Goal: Check status: Check status

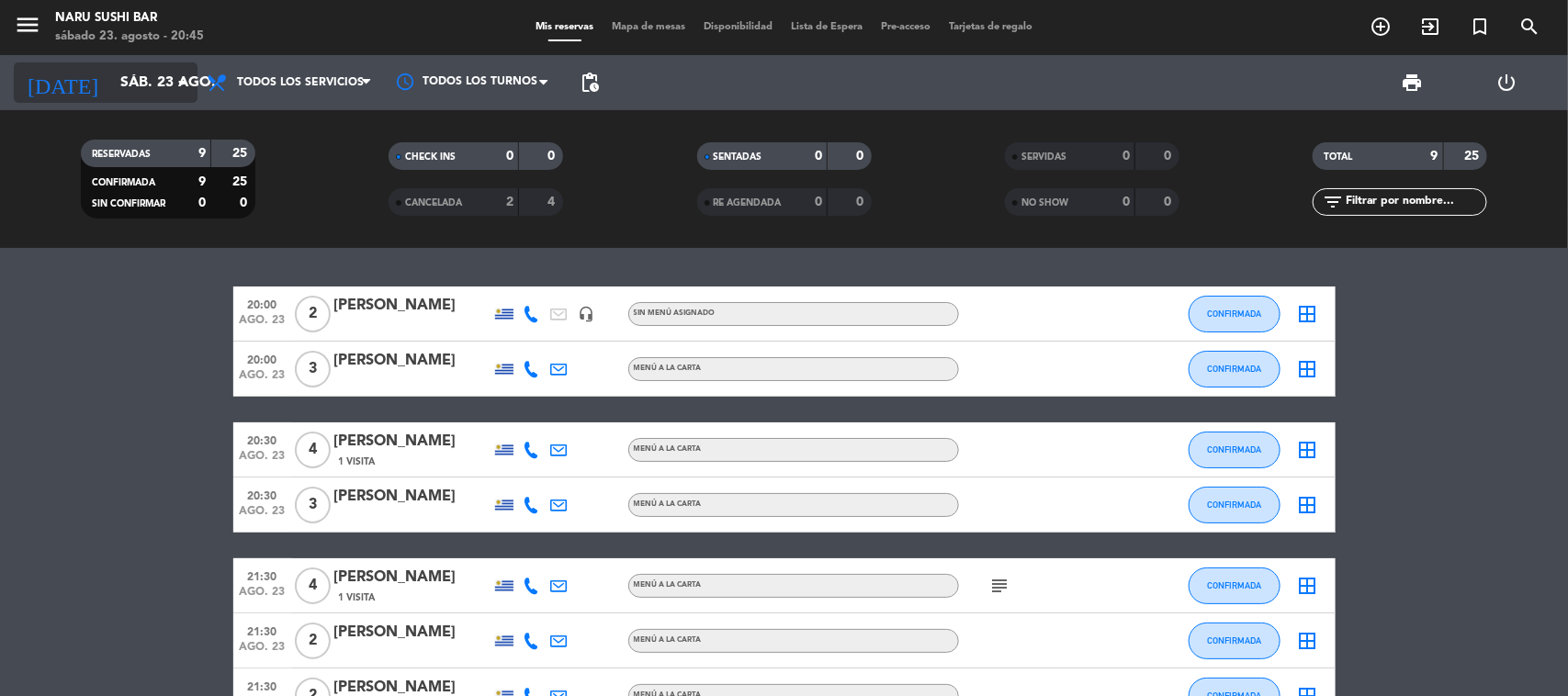
click at [111, 82] on input "sáb. 23 ago." at bounding box center [208, 83] width 194 height 36
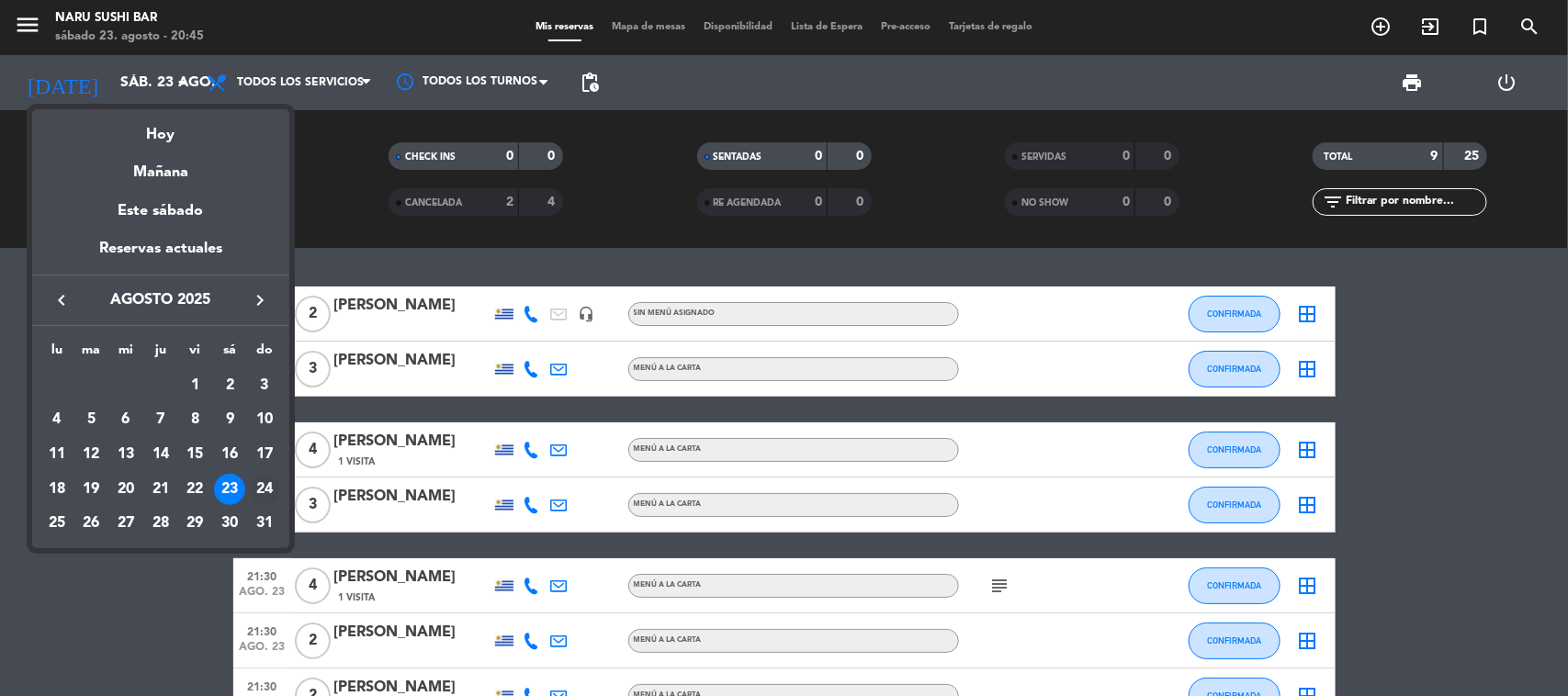
click at [251, 480] on div "24" at bounding box center [264, 490] width 32 height 32
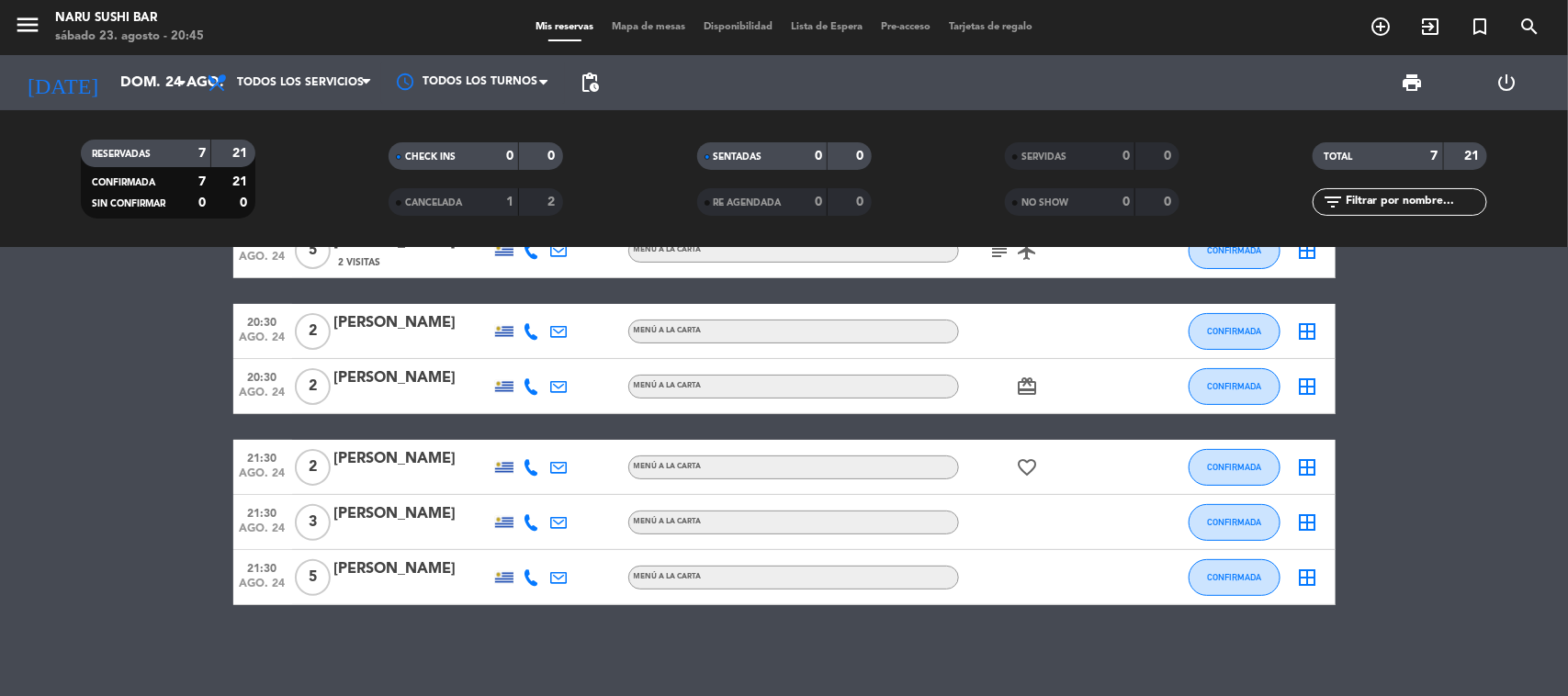
scroll to position [30, 0]
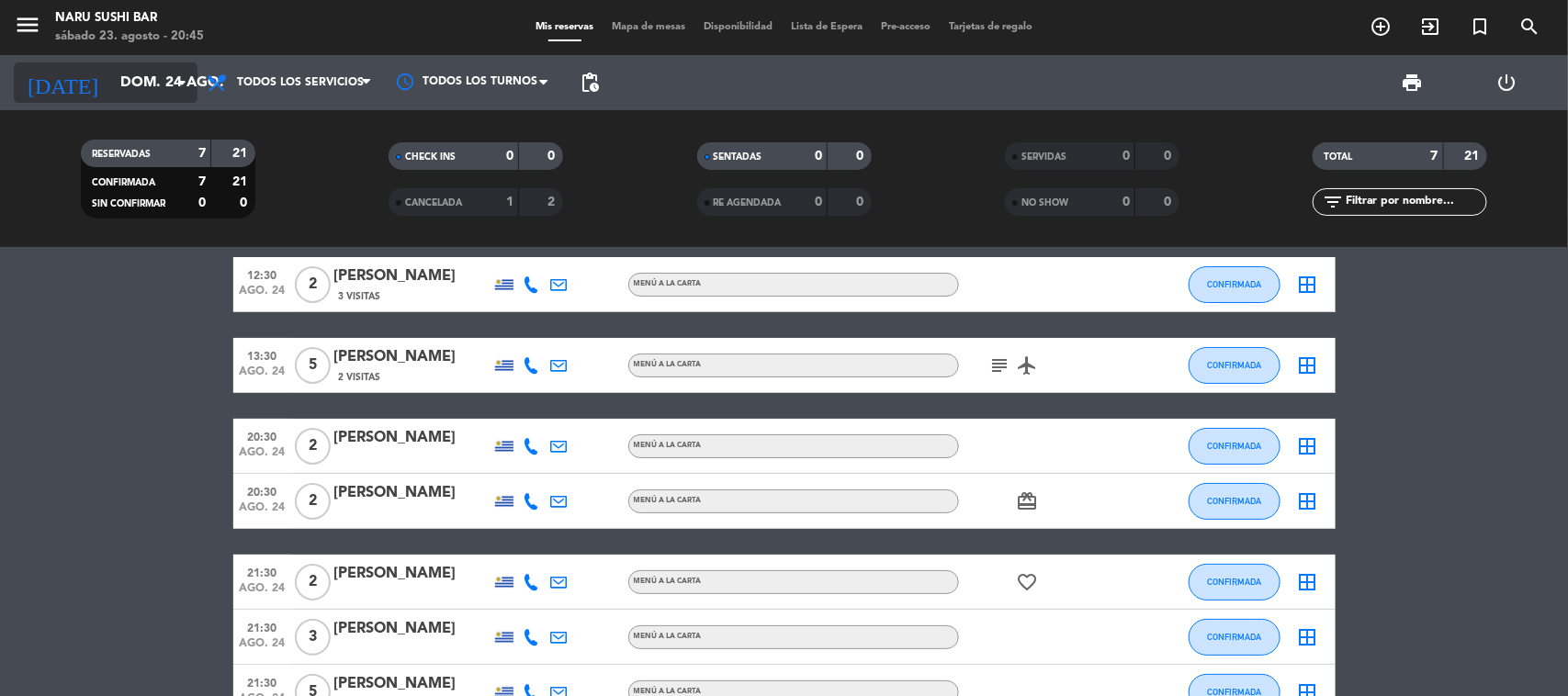
click at [154, 71] on input "dom. 24 ago." at bounding box center [208, 83] width 194 height 36
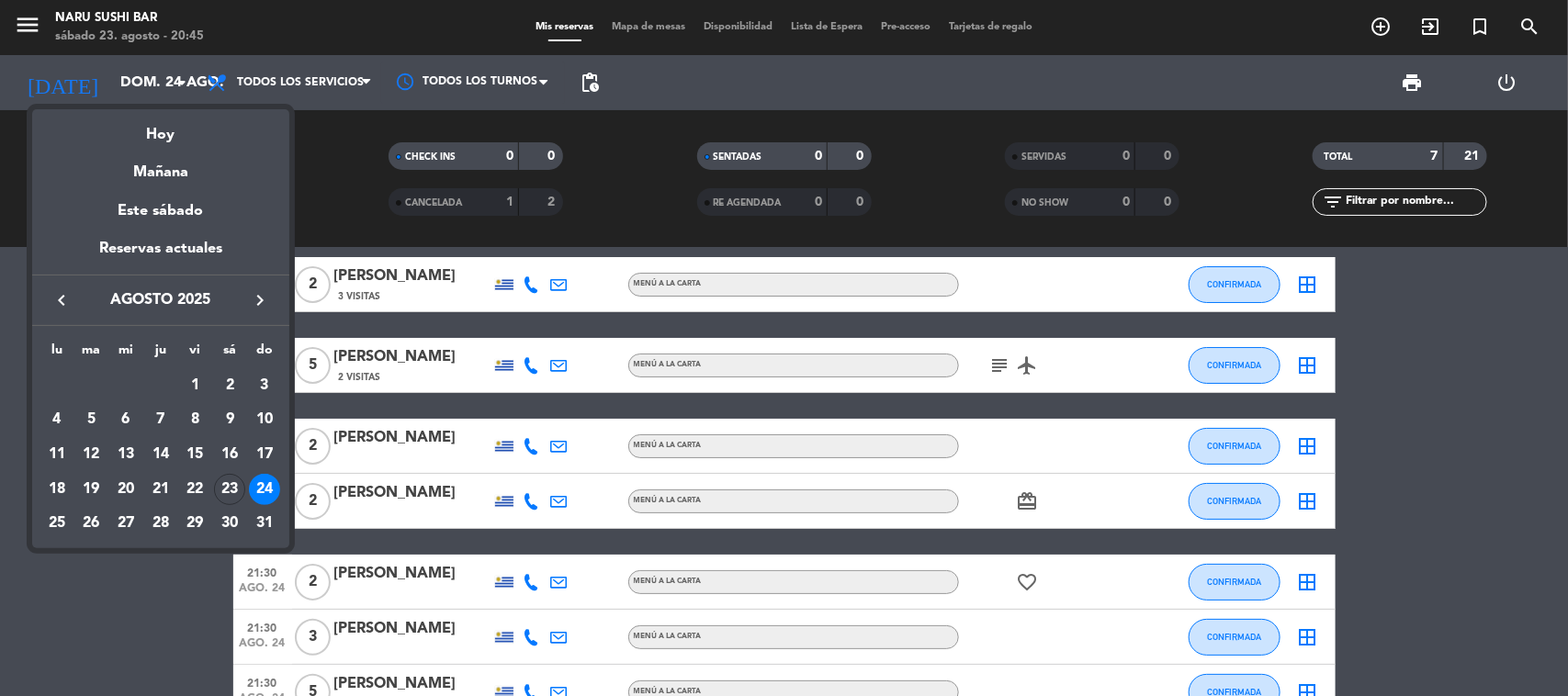
drag, startPoint x: 233, startPoint y: 496, endPoint x: 237, endPoint y: 485, distance: 11.7
click at [237, 485] on div "23" at bounding box center [230, 490] width 32 height 32
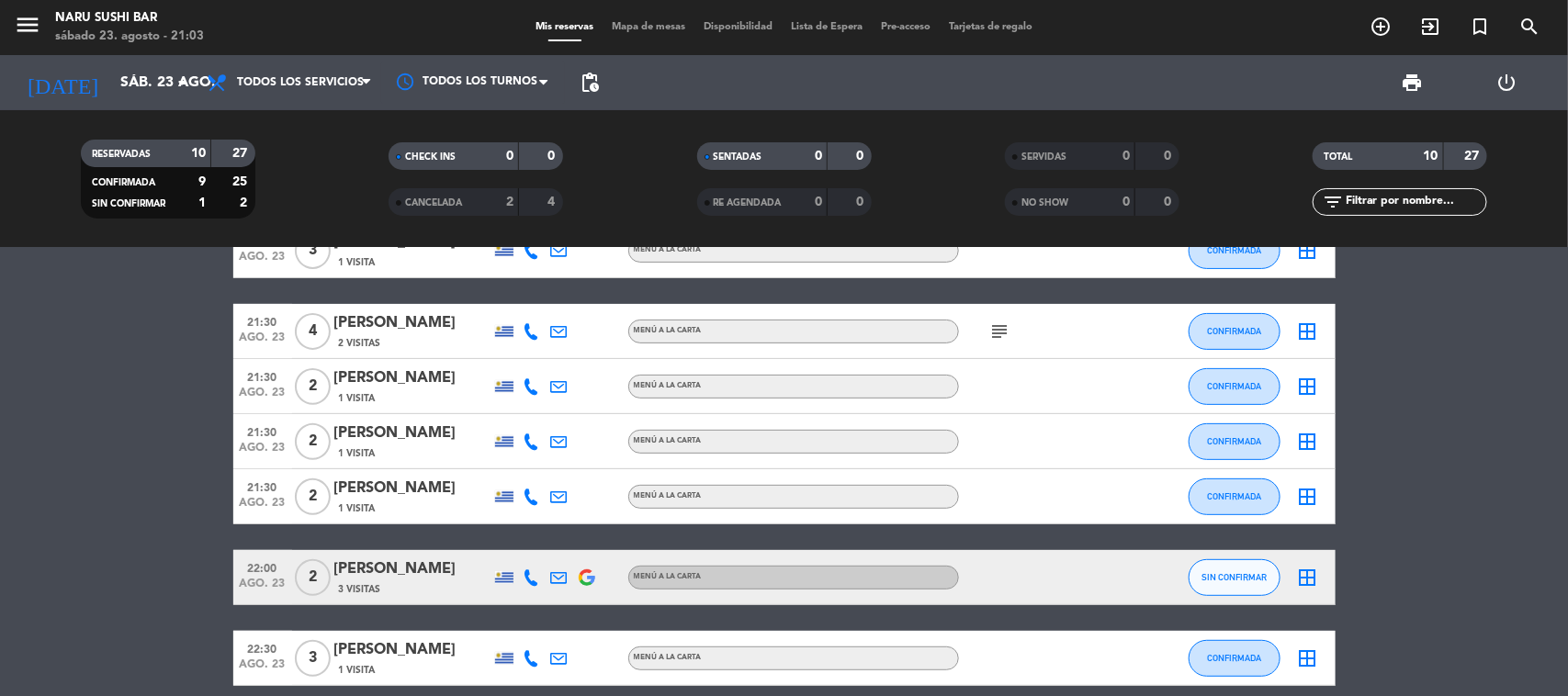
scroll to position [336, 0]
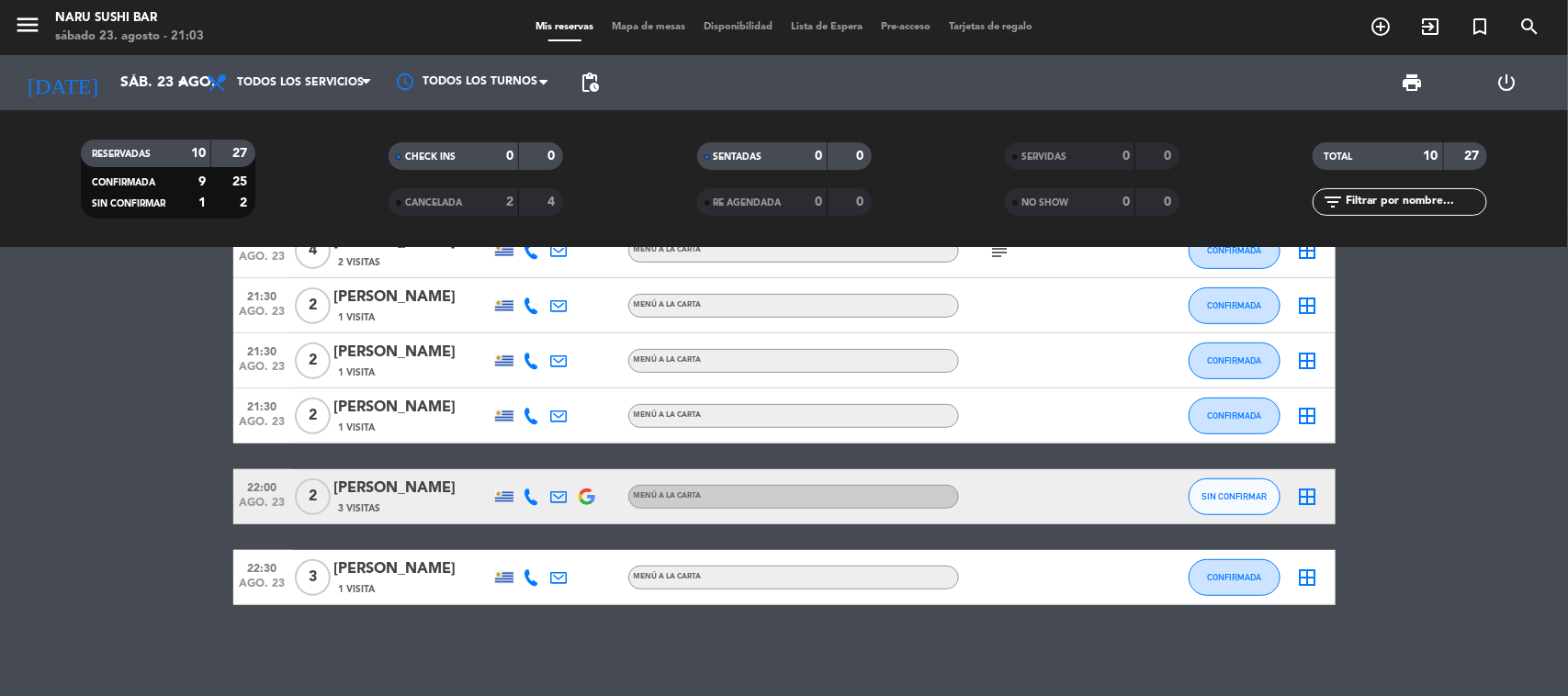
click at [1029, 497] on div at bounding box center [1041, 496] width 165 height 54
click at [1259, 498] on span "SIN CONFIRMAR" at bounding box center [1234, 496] width 65 height 10
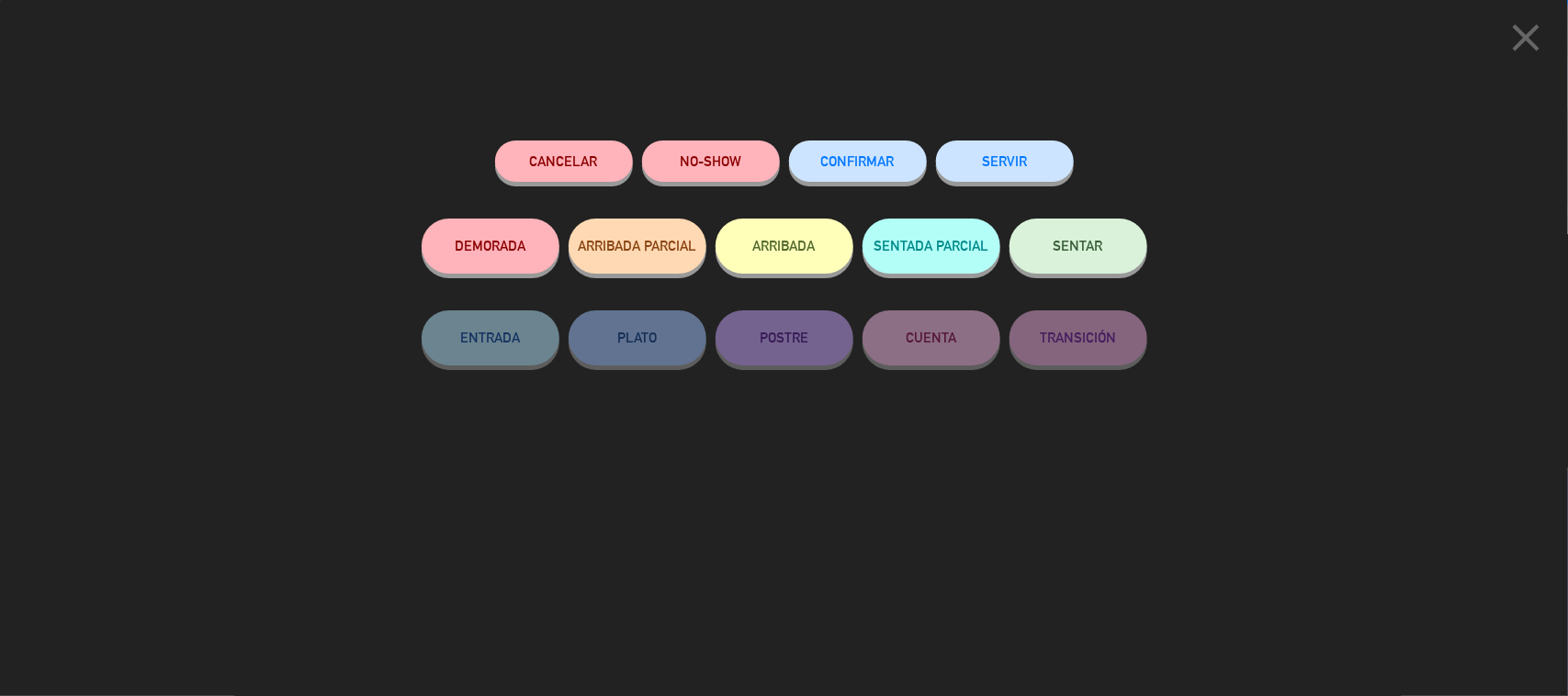
click at [904, 172] on button "CONFIRMAR" at bounding box center [858, 161] width 138 height 42
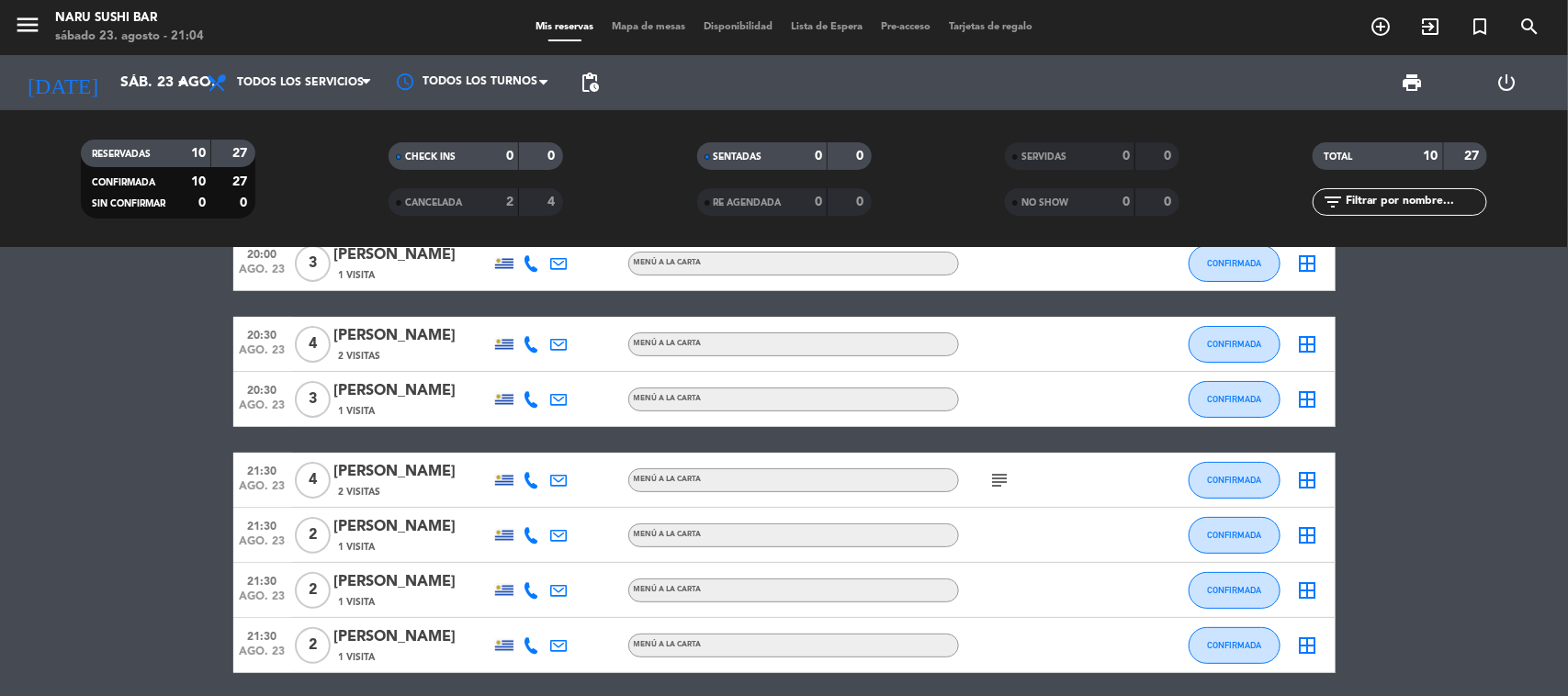
scroll to position [0, 0]
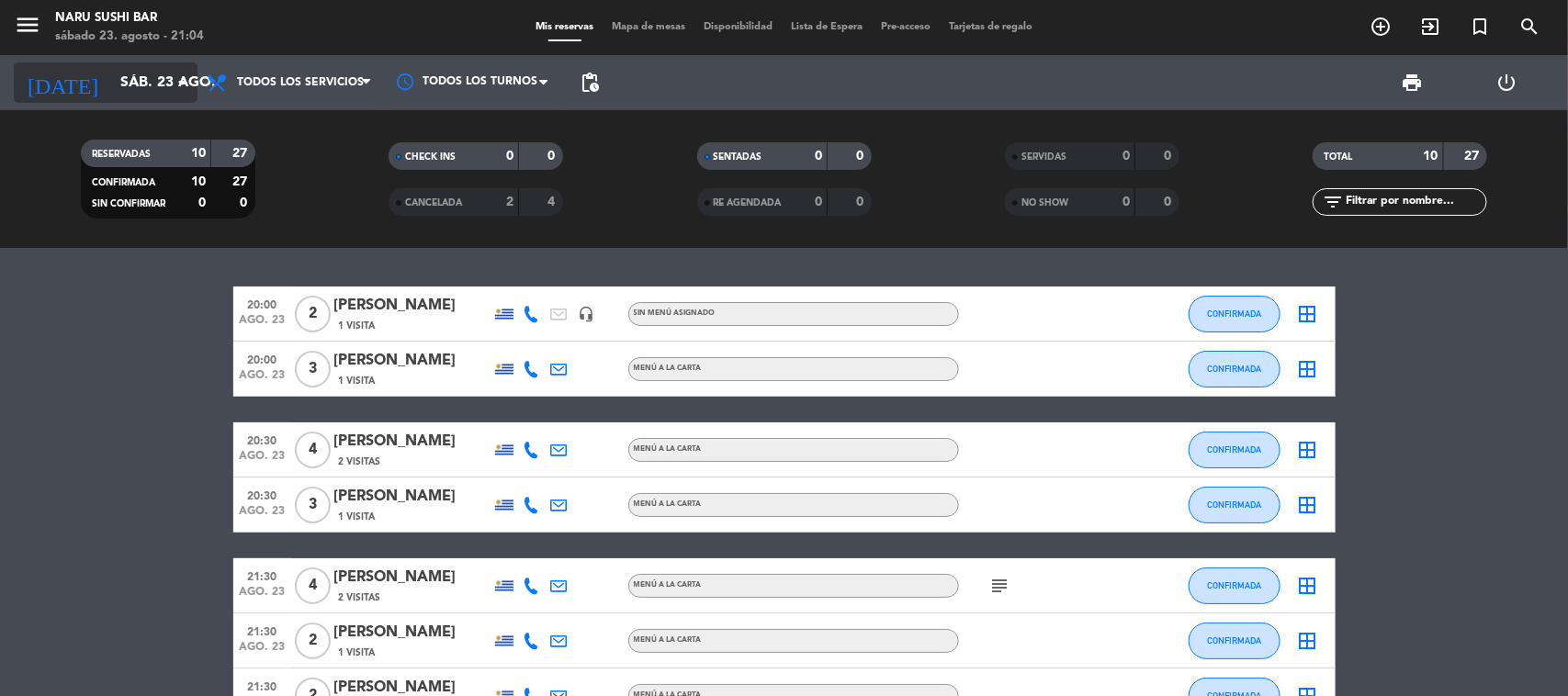
click at [51, 94] on icon "[DATE]" at bounding box center [62, 82] width 97 height 41
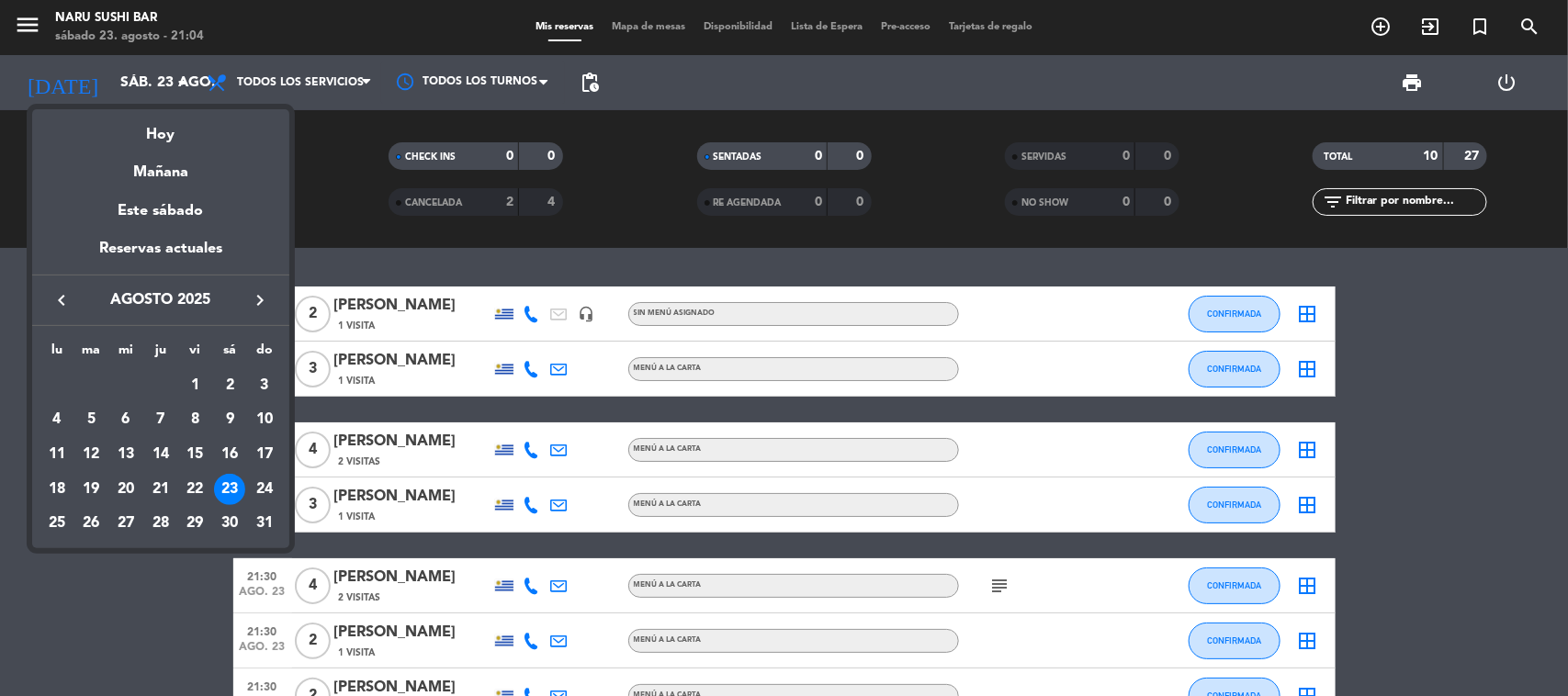
click at [263, 484] on div "24" at bounding box center [264, 490] width 32 height 32
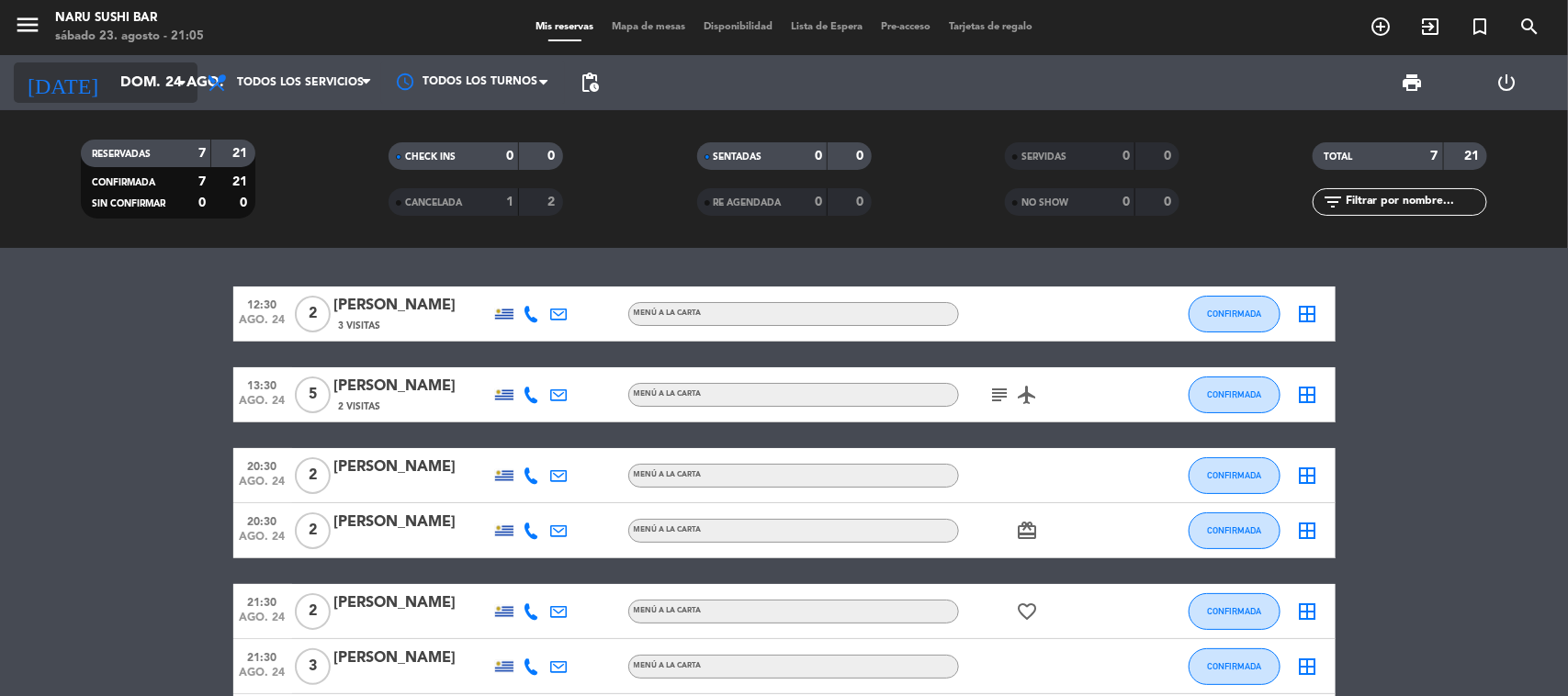
click at [111, 81] on input "dom. 24 ago." at bounding box center [208, 83] width 194 height 36
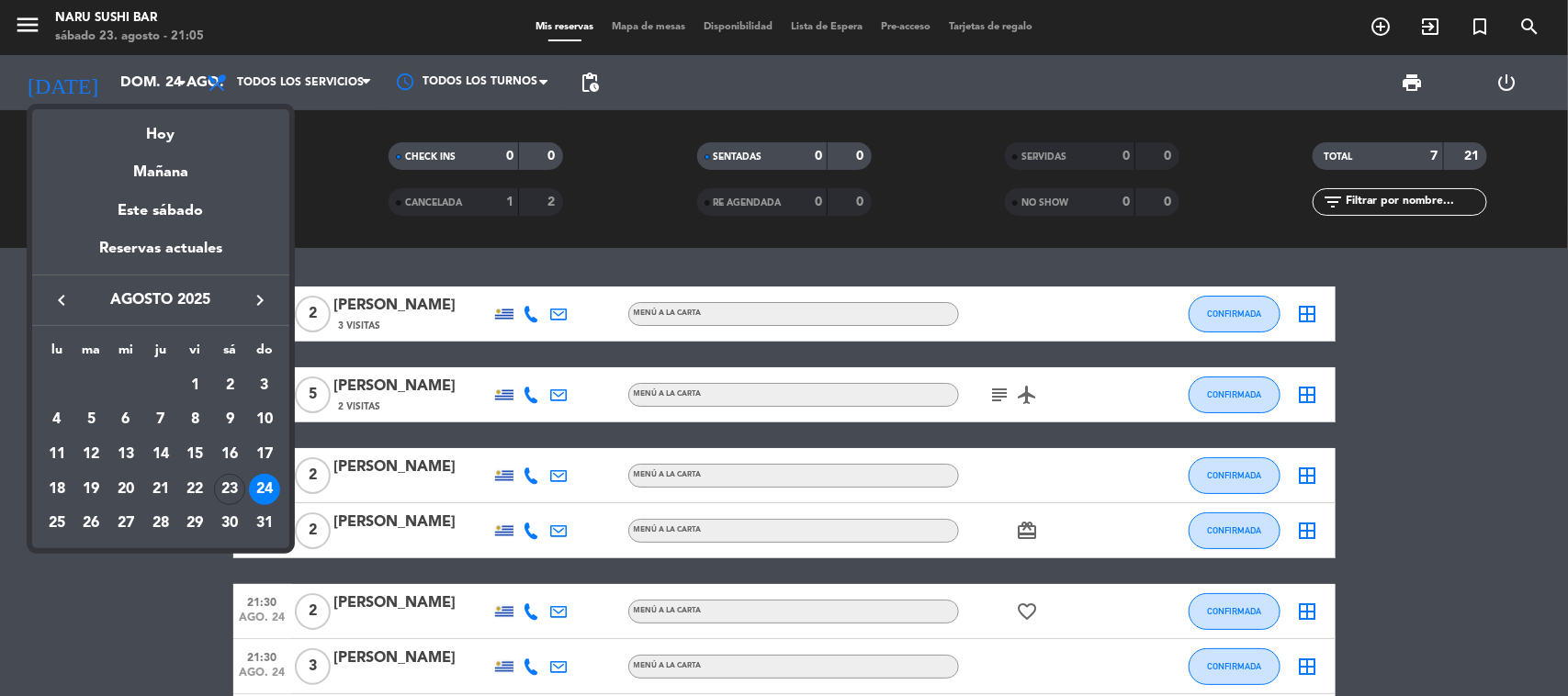
click at [221, 488] on div "23" at bounding box center [230, 490] width 32 height 32
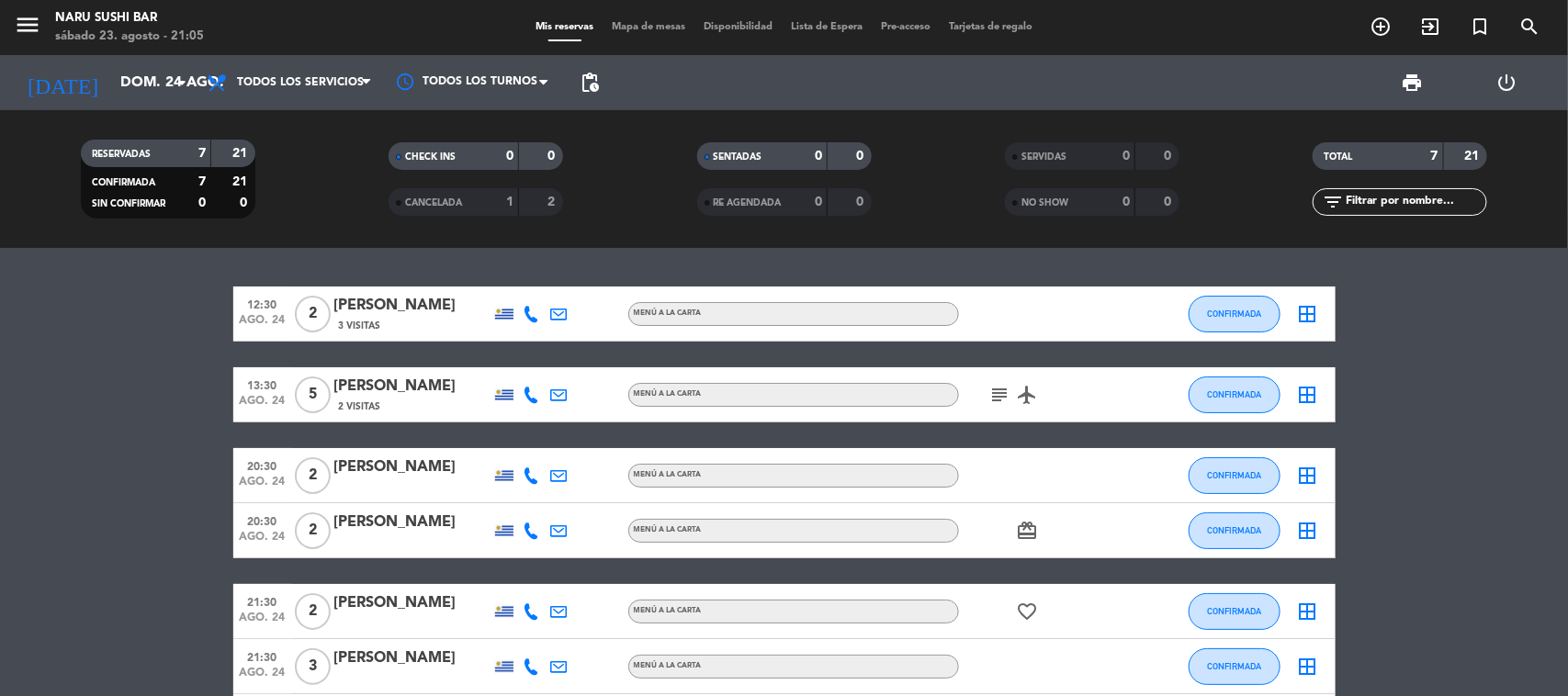
type input "sáb. 23 ago."
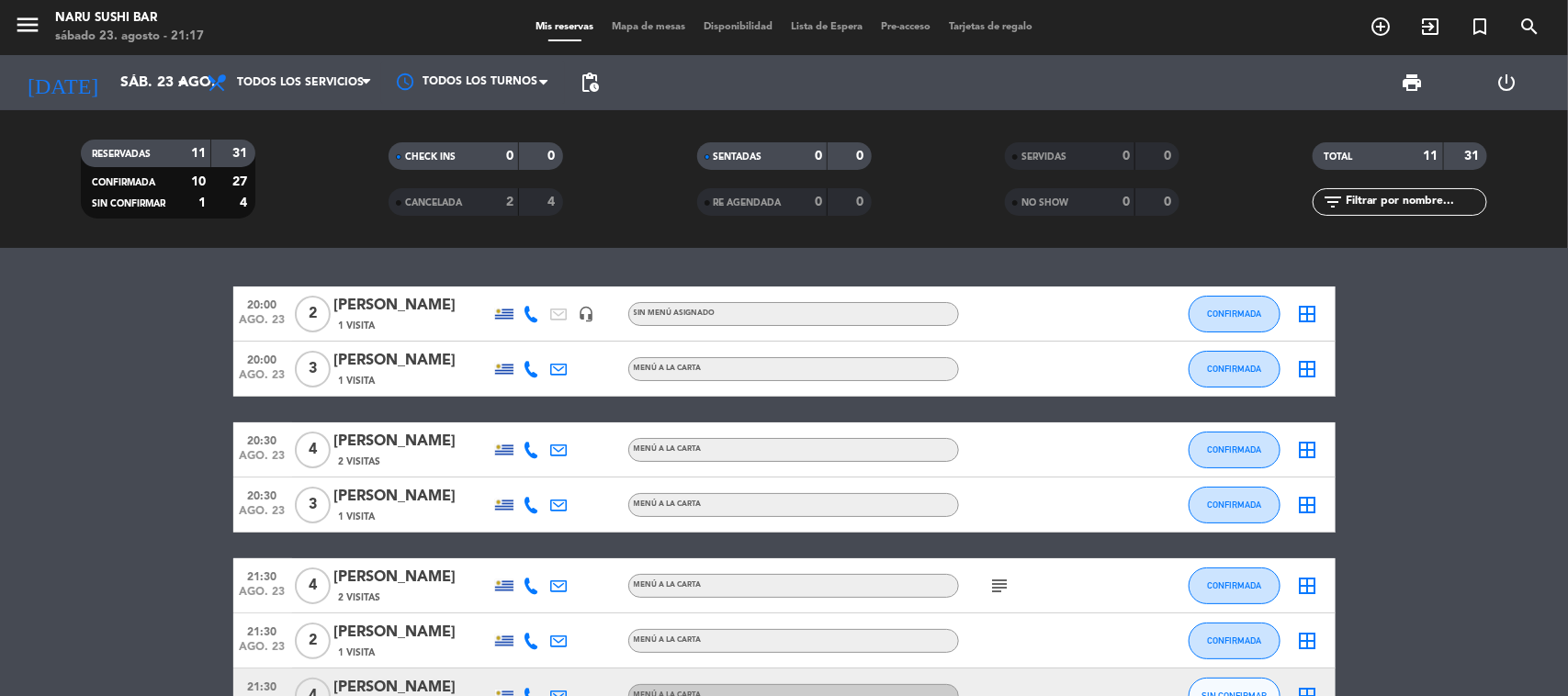
scroll to position [345, 0]
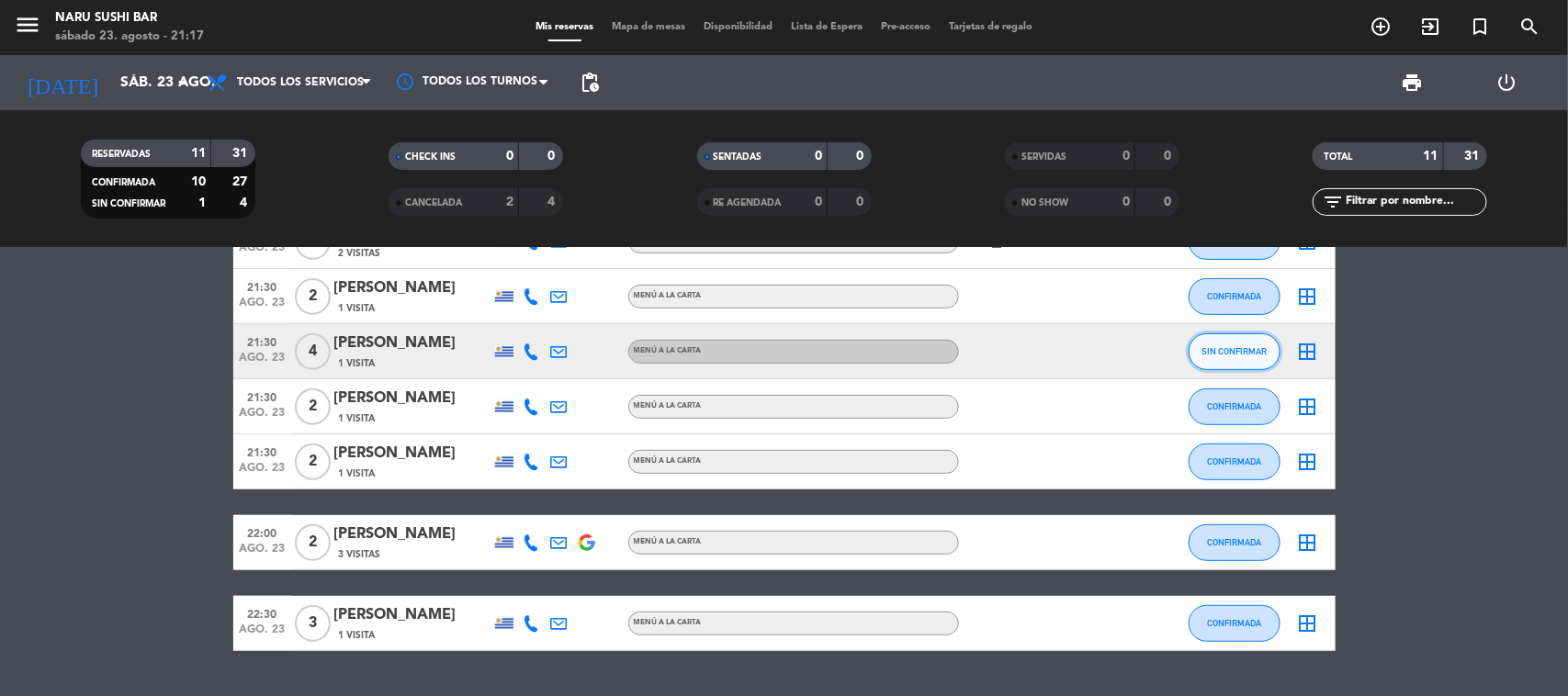
click at [1229, 367] on button "SIN CONFIRMAR" at bounding box center [1234, 351] width 92 height 37
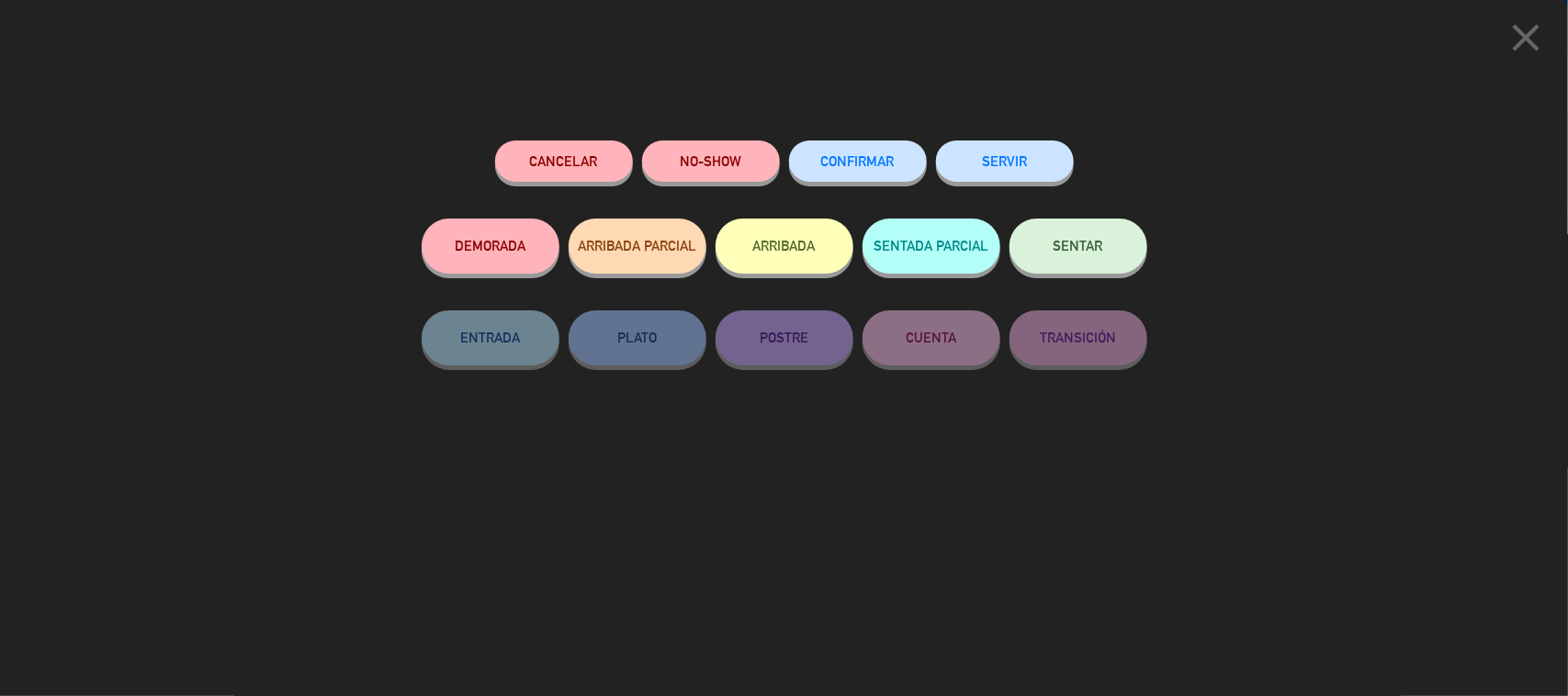
click at [861, 149] on button "CONFIRMAR" at bounding box center [858, 161] width 138 height 42
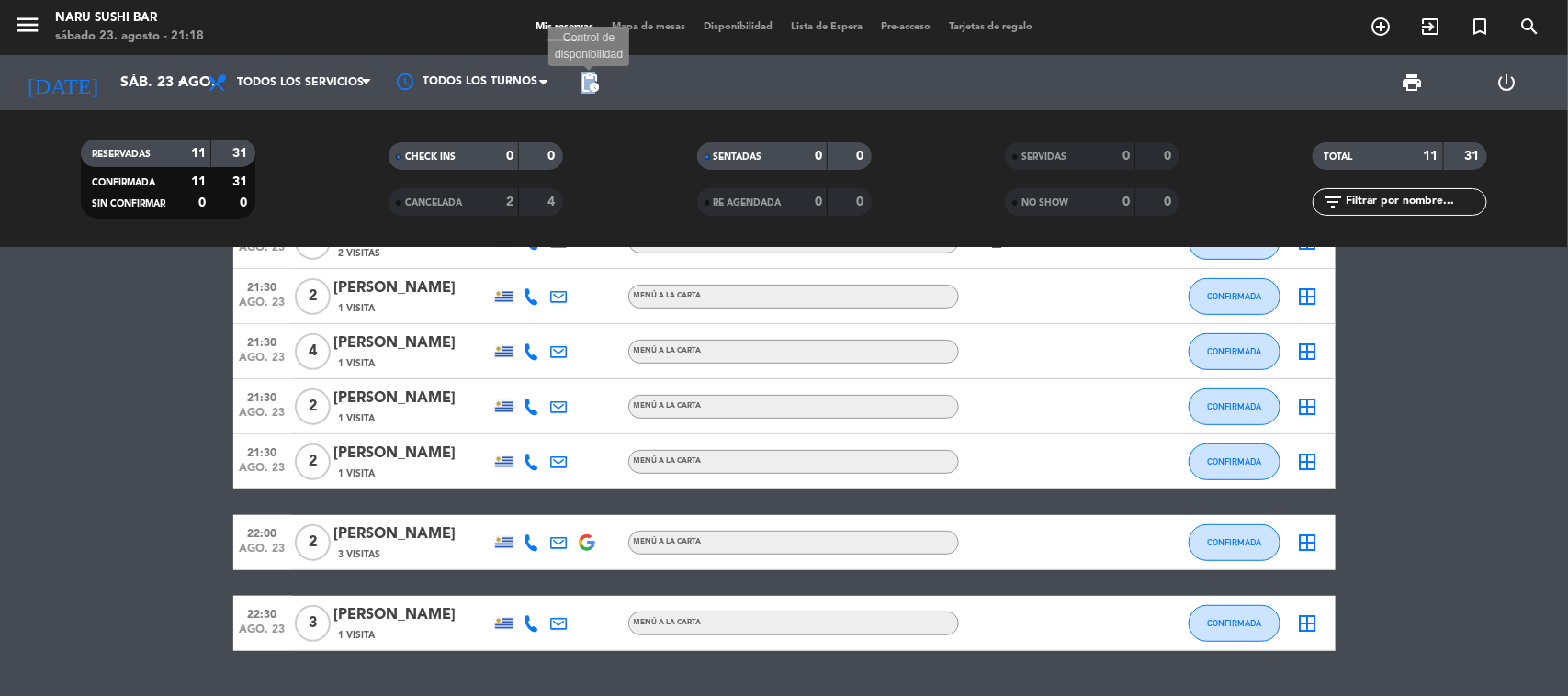
click at [594, 73] on span "pending_actions" at bounding box center [589, 82] width 22 height 22
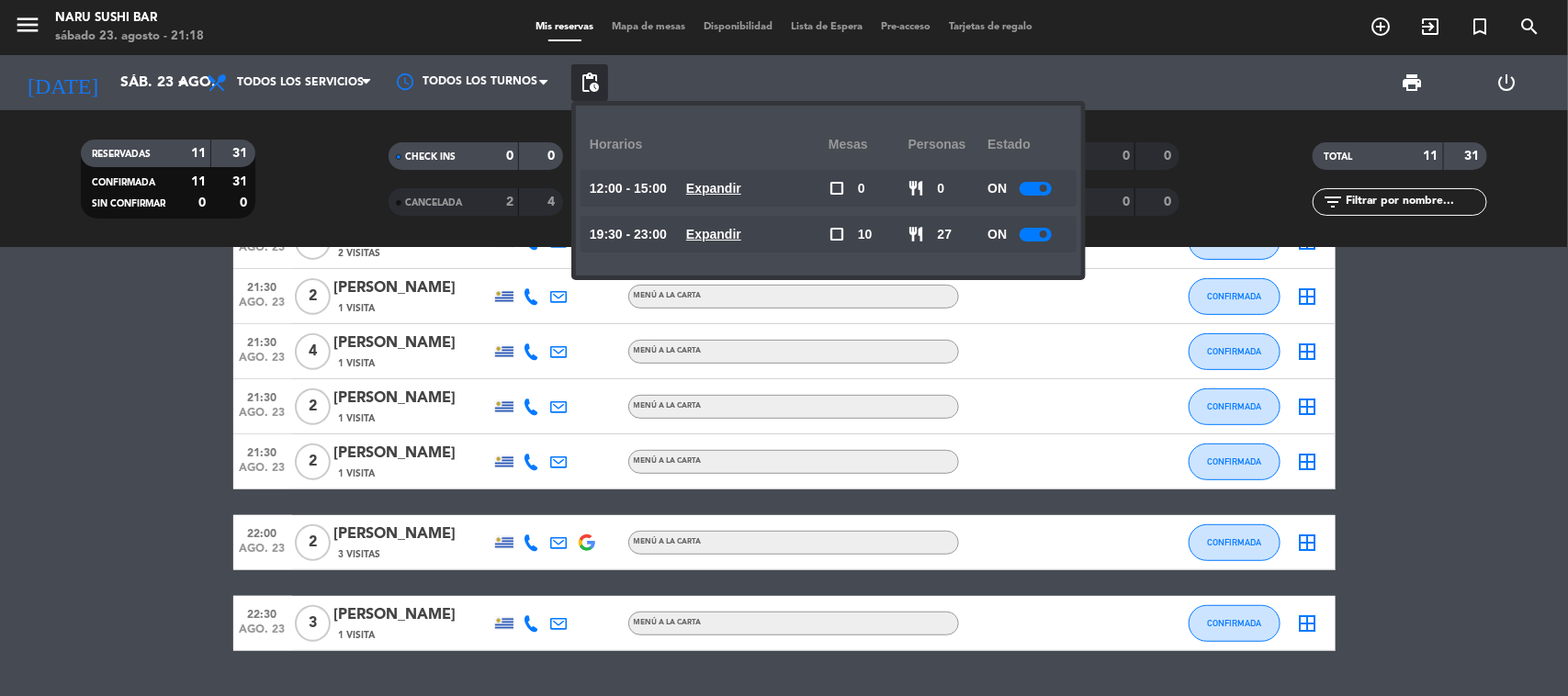
click at [719, 239] on u "Expandir" at bounding box center [714, 234] width 55 height 15
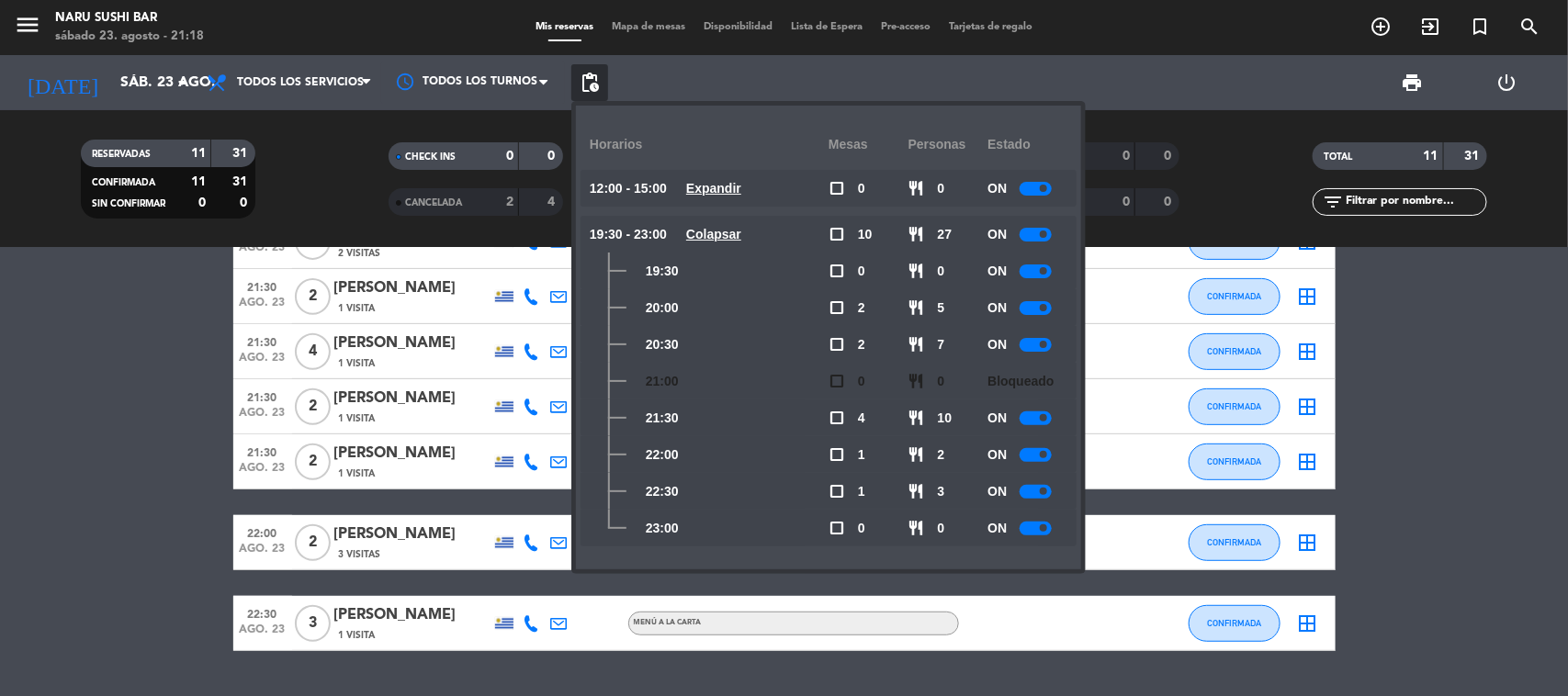
drag, startPoint x: 1479, startPoint y: 355, endPoint x: 1409, endPoint y: 377, distance: 73.4
click at [1476, 356] on bookings-row "20:00 [DATE] 2 [PERSON_NAME] 1 Visita headset_mic Sin menú asignado CONFIRMADA …" at bounding box center [784, 297] width 1568 height 709
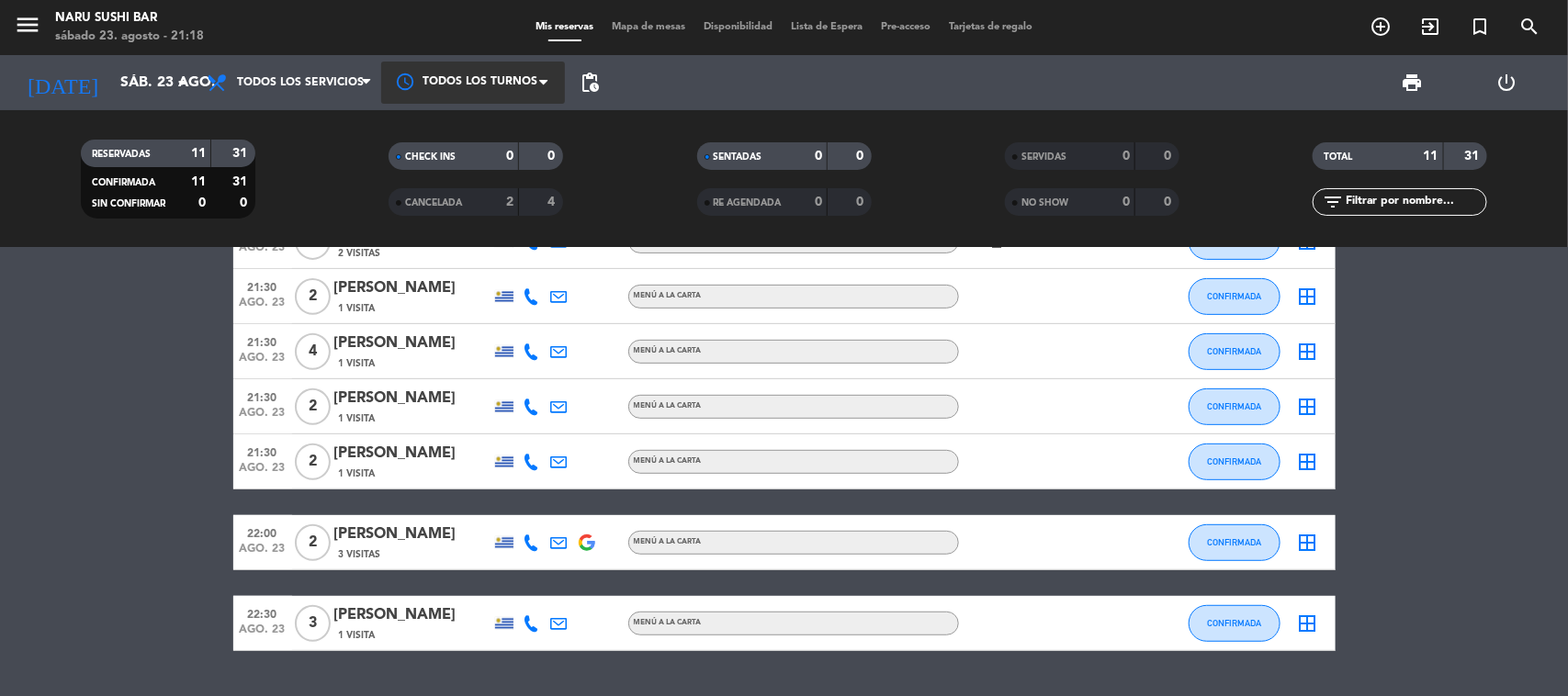
click at [455, 73] on div at bounding box center [472, 82] width 183 height 42
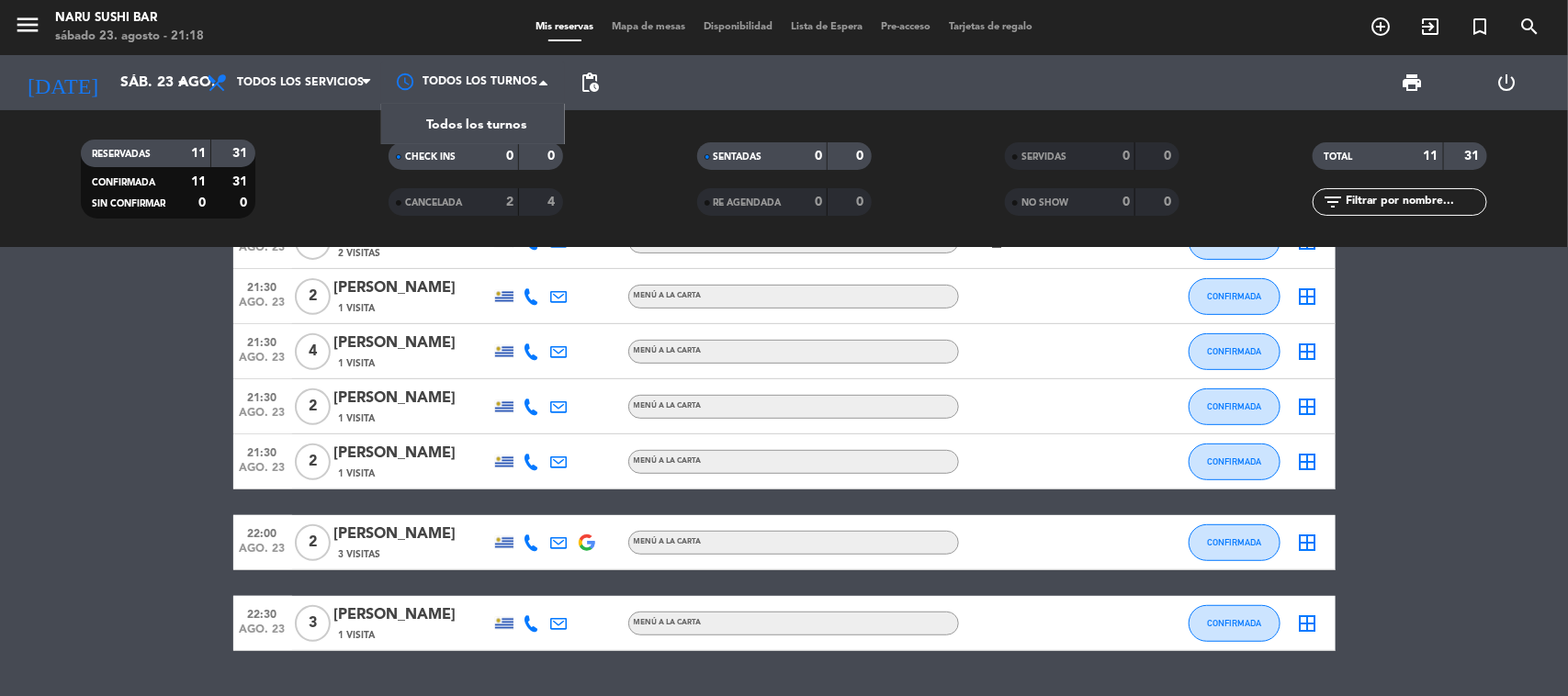
click at [576, 89] on span "pending_actions" at bounding box center [589, 82] width 37 height 37
drag, startPoint x: 576, startPoint y: 84, endPoint x: 576, endPoint y: 116, distance: 32.0
click at [579, 83] on span "pending_actions" at bounding box center [589, 82] width 37 height 37
click at [601, 87] on span "pending_actions" at bounding box center [589, 82] width 37 height 37
click at [597, 85] on span "pending_actions" at bounding box center [589, 82] width 22 height 22
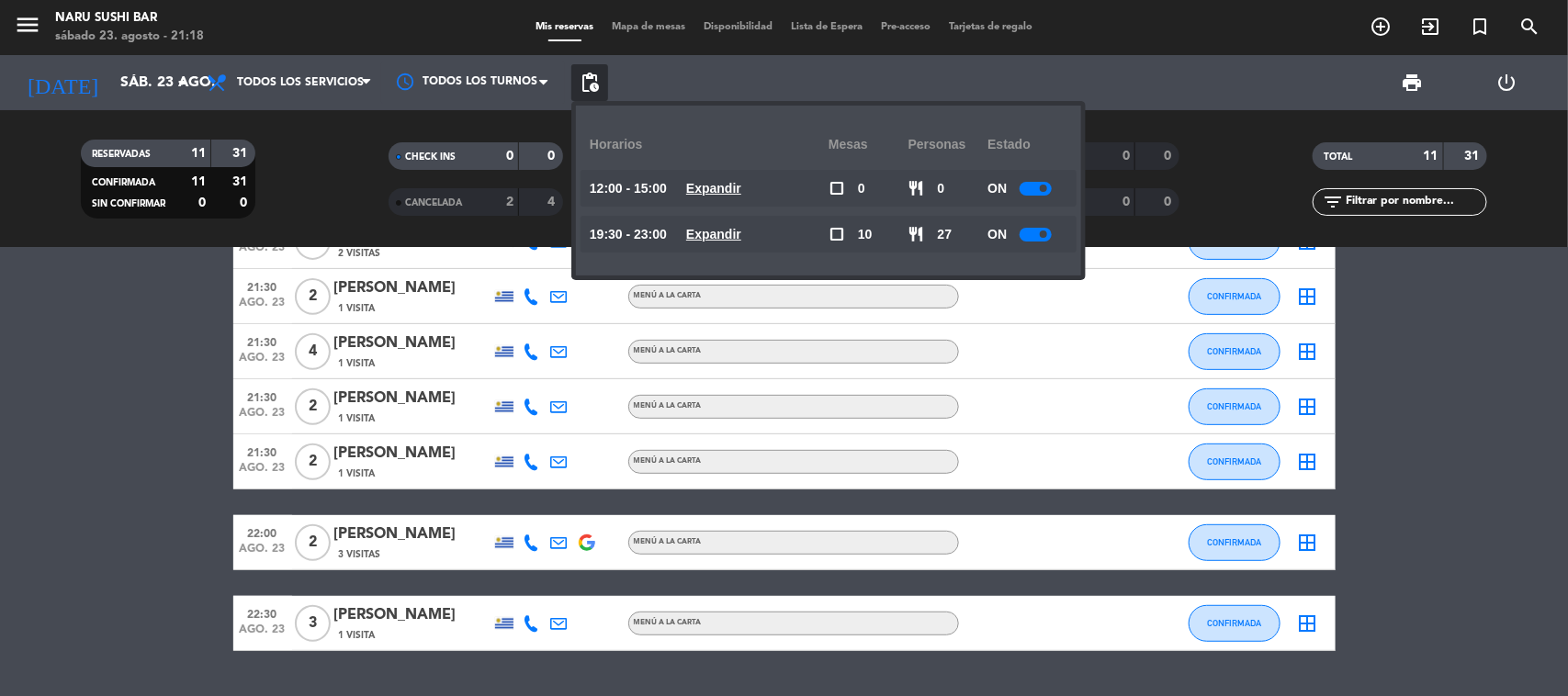
click at [735, 230] on u "Expandir" at bounding box center [714, 234] width 55 height 15
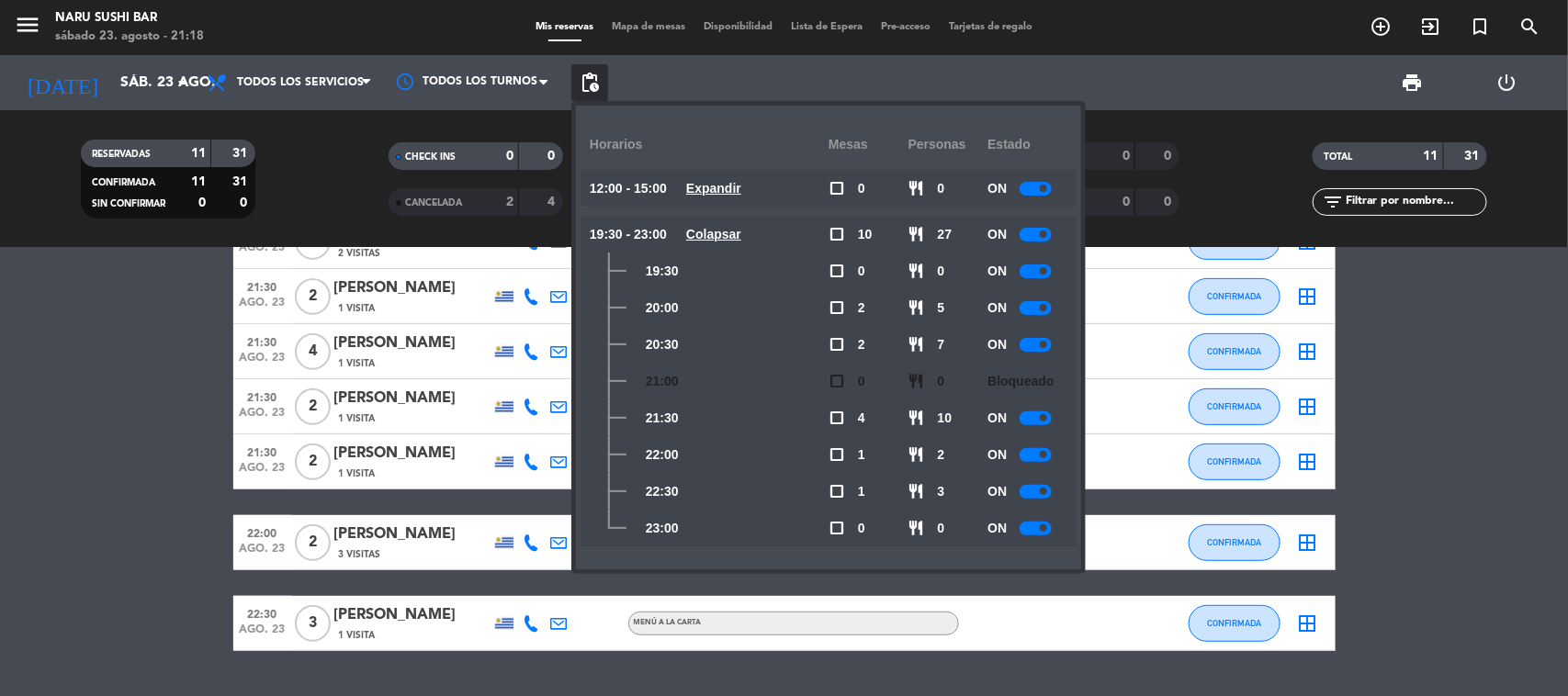
click at [1039, 425] on div "ON" at bounding box center [1027, 417] width 80 height 37
click at [1040, 424] on div at bounding box center [1035, 418] width 32 height 14
click at [1038, 448] on div at bounding box center [1035, 455] width 32 height 14
drag, startPoint x: 1033, startPoint y: 492, endPoint x: 1080, endPoint y: 469, distance: 52.3
click at [1062, 480] on div "ON" at bounding box center [1027, 491] width 80 height 37
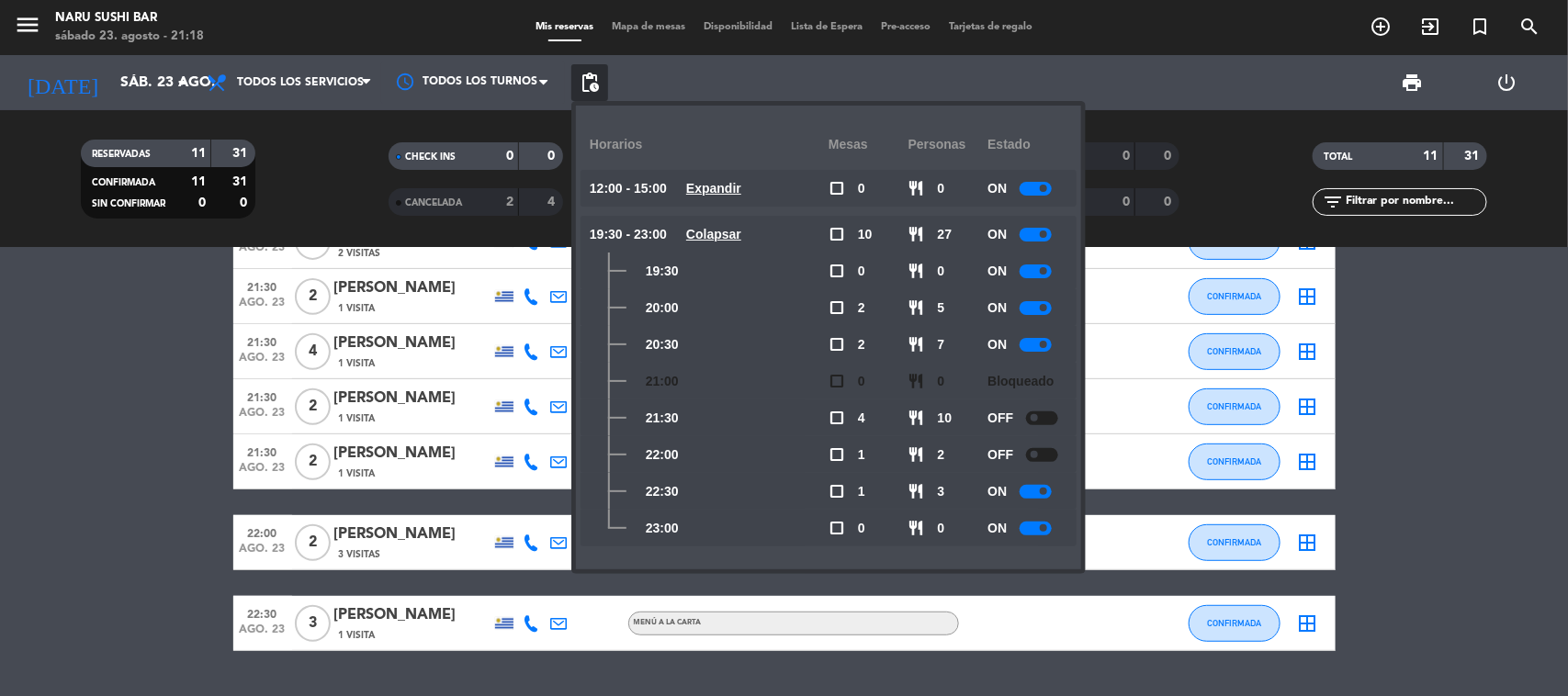
drag, startPoint x: 1041, startPoint y: 485, endPoint x: 1236, endPoint y: 448, distance: 198.5
click at [1048, 482] on div "ON" at bounding box center [1027, 491] width 80 height 37
click at [1036, 489] on div at bounding box center [1035, 492] width 32 height 14
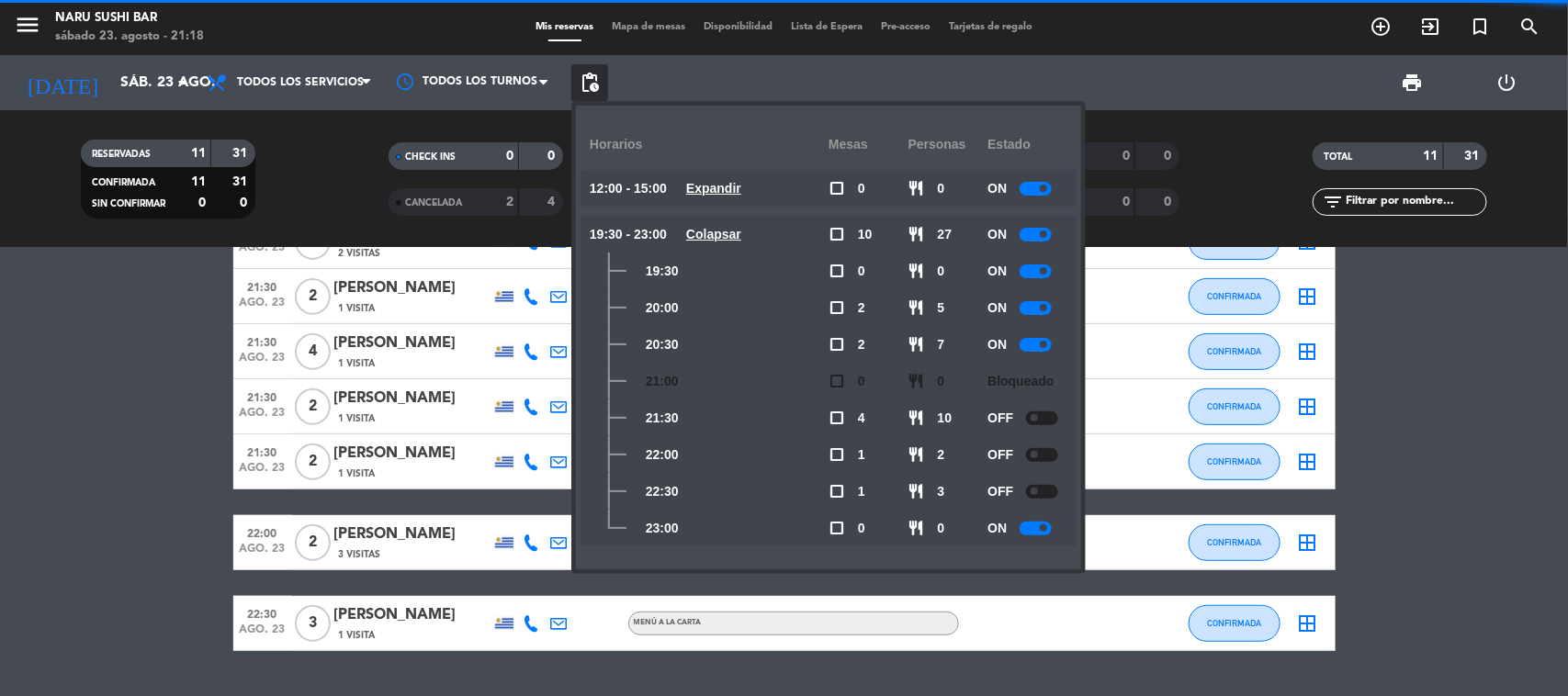
drag, startPoint x: 1567, startPoint y: 350, endPoint x: 1554, endPoint y: 356, distance: 14.3
click at [1567, 349] on bookings-row "20:00 [DATE] 2 [PERSON_NAME] 1 Visita headset_mic Sin menú asignado CONFIRMADA …" at bounding box center [784, 297] width 1568 height 709
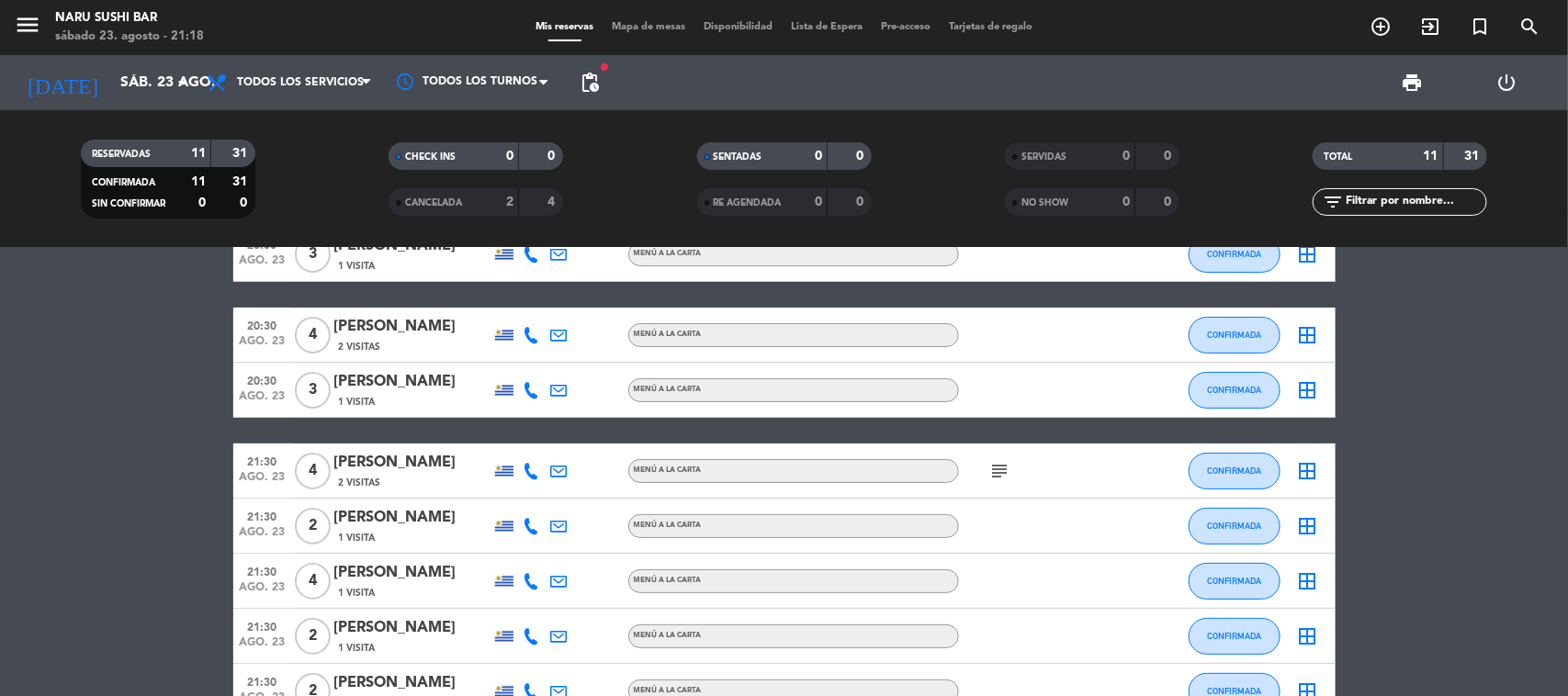
scroll to position [0, 0]
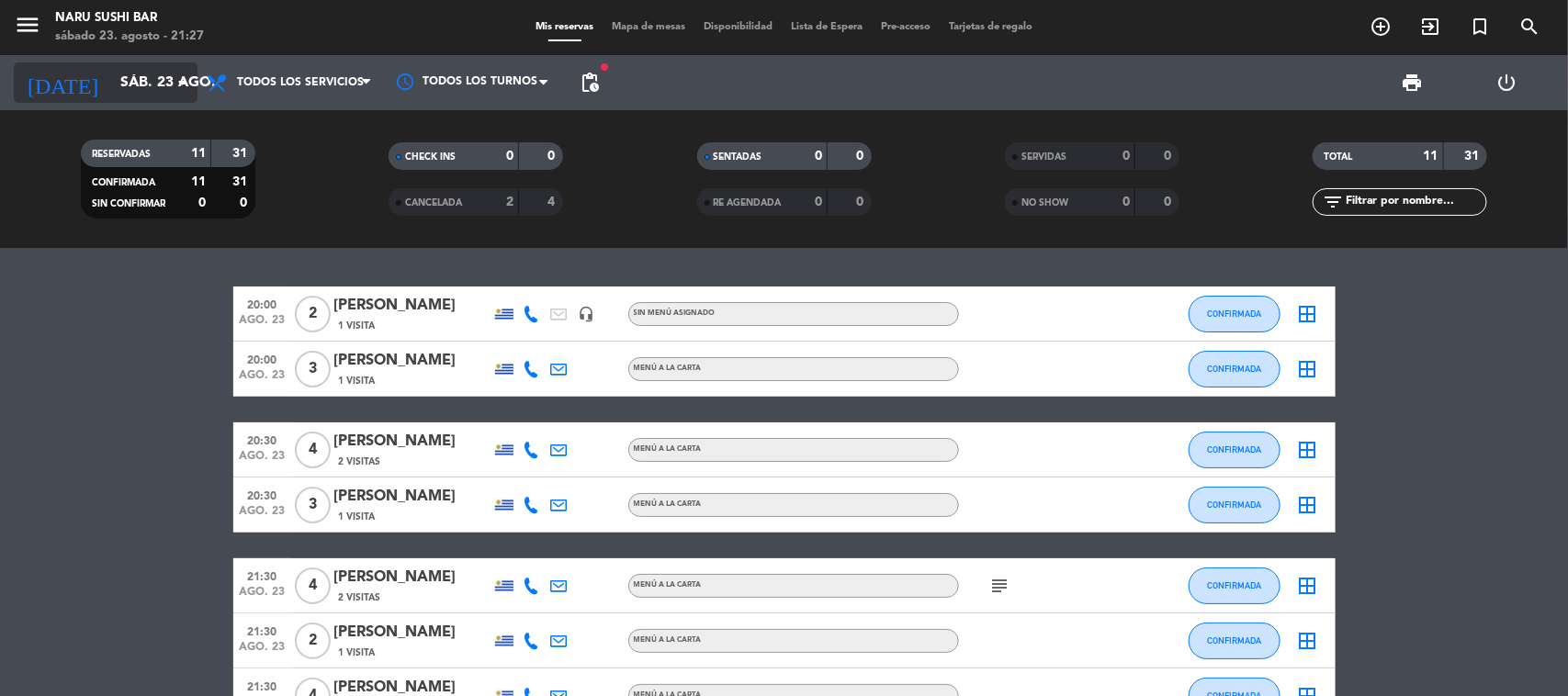
click at [120, 82] on input "sáb. 23 ago." at bounding box center [208, 83] width 194 height 36
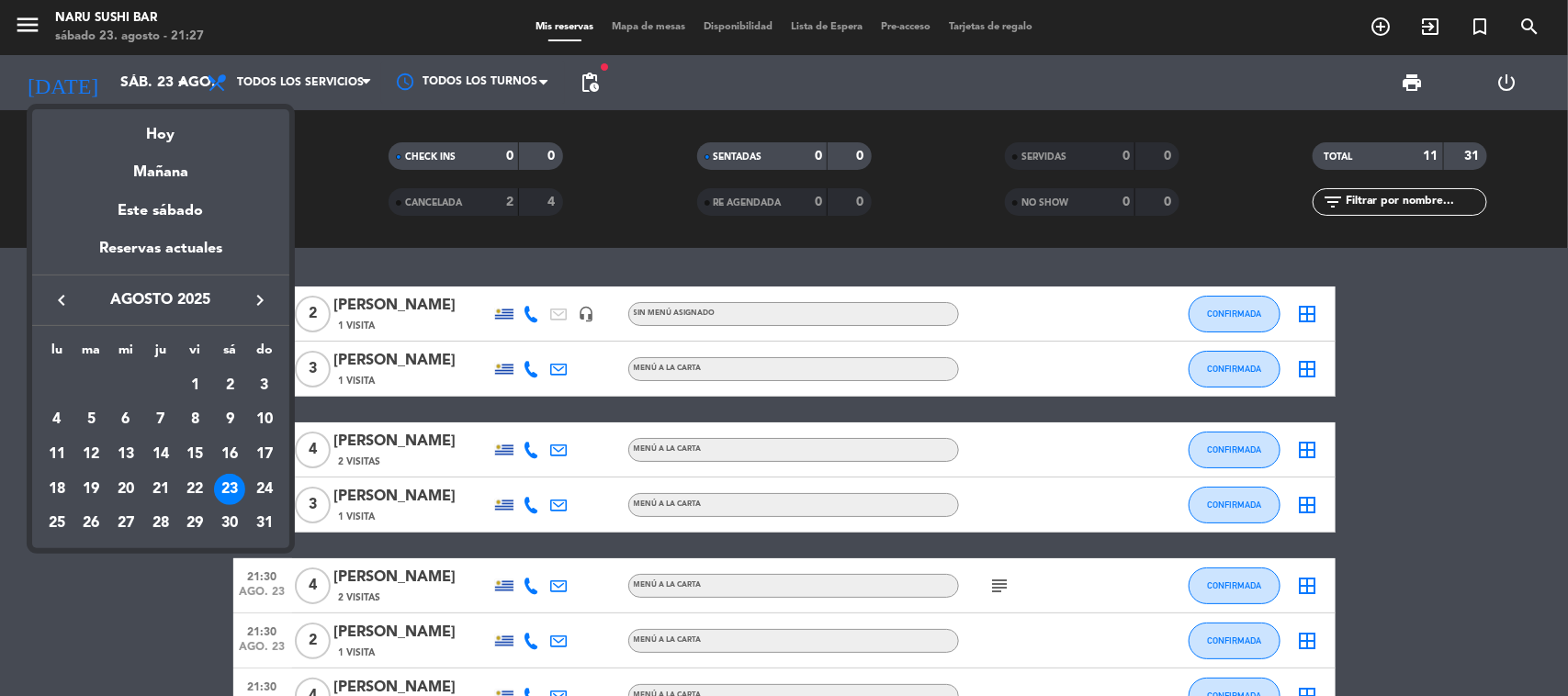
click at [260, 491] on div "24" at bounding box center [264, 490] width 32 height 32
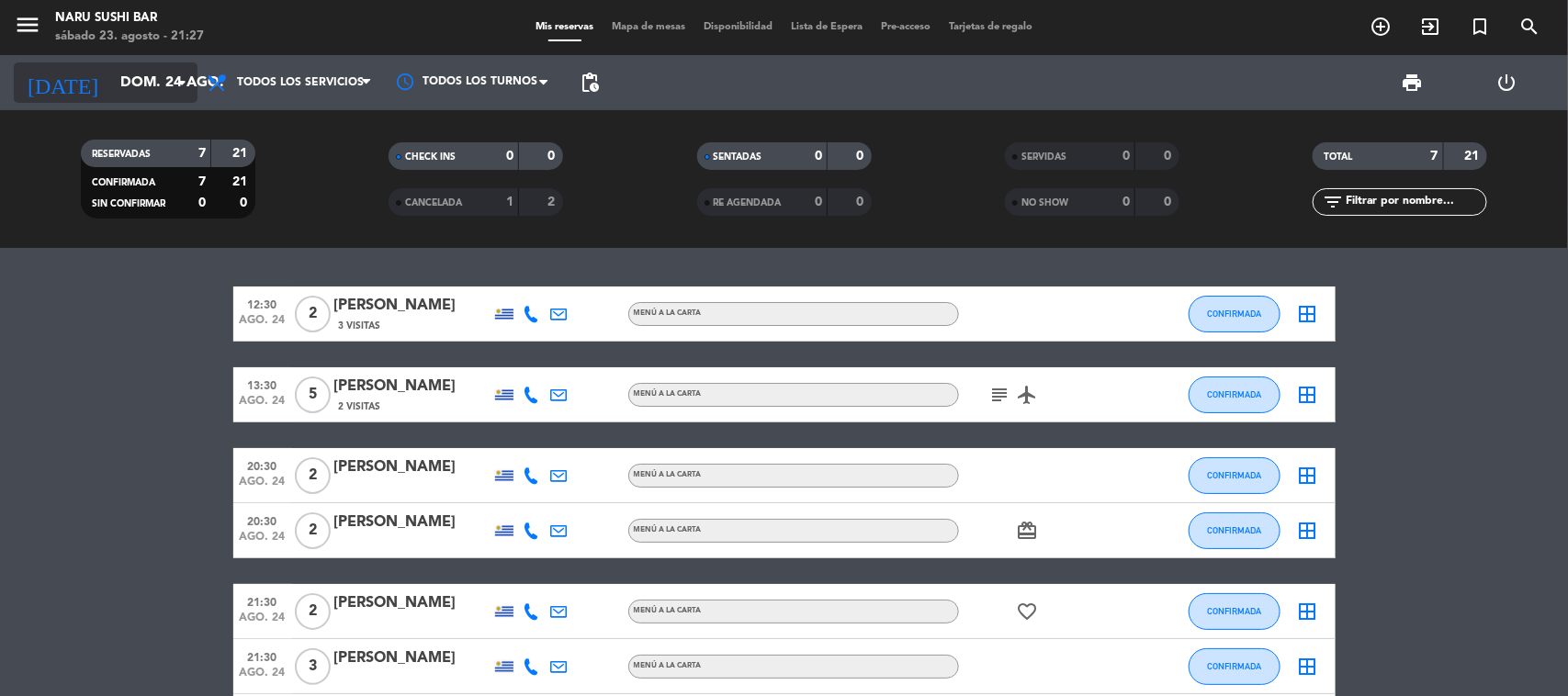
click at [111, 81] on input "dom. 24 ago." at bounding box center [208, 83] width 194 height 36
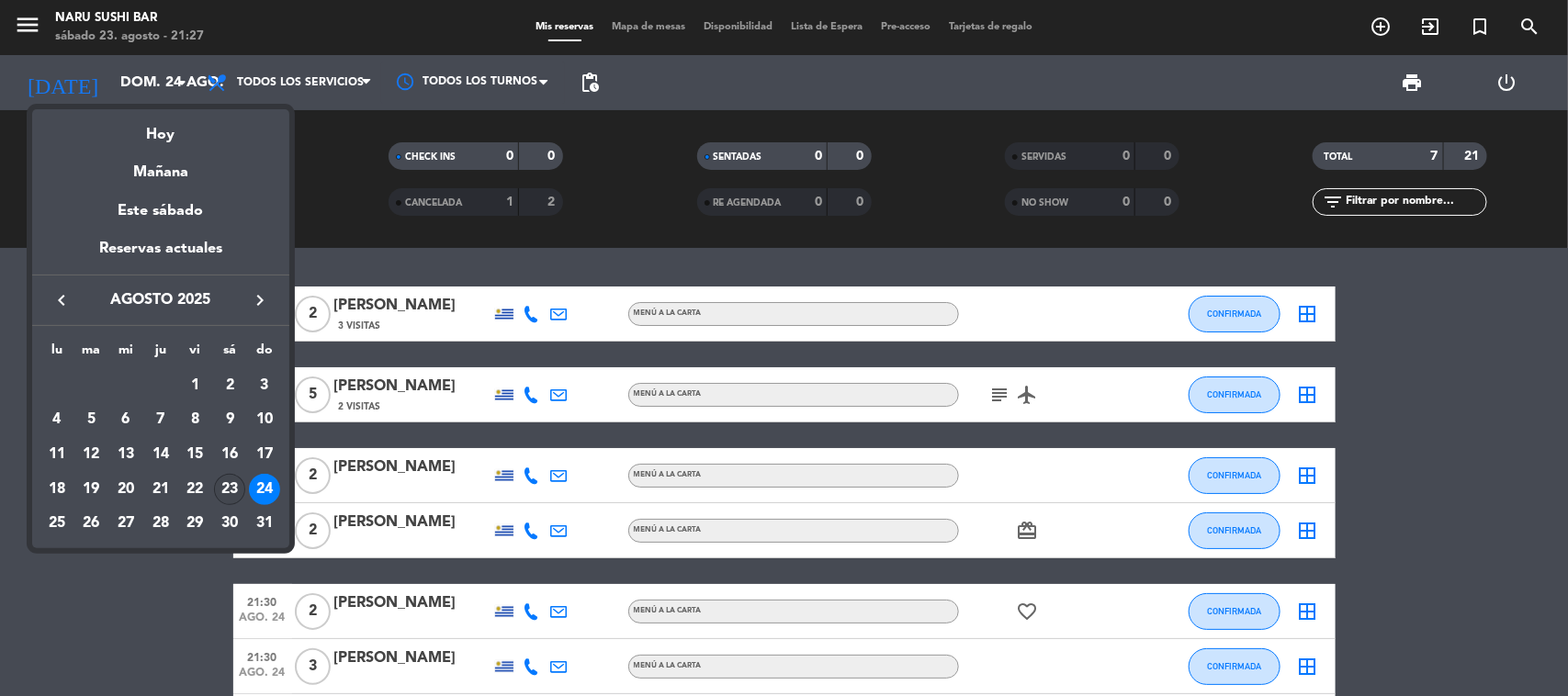
click at [222, 487] on div "23" at bounding box center [230, 490] width 32 height 32
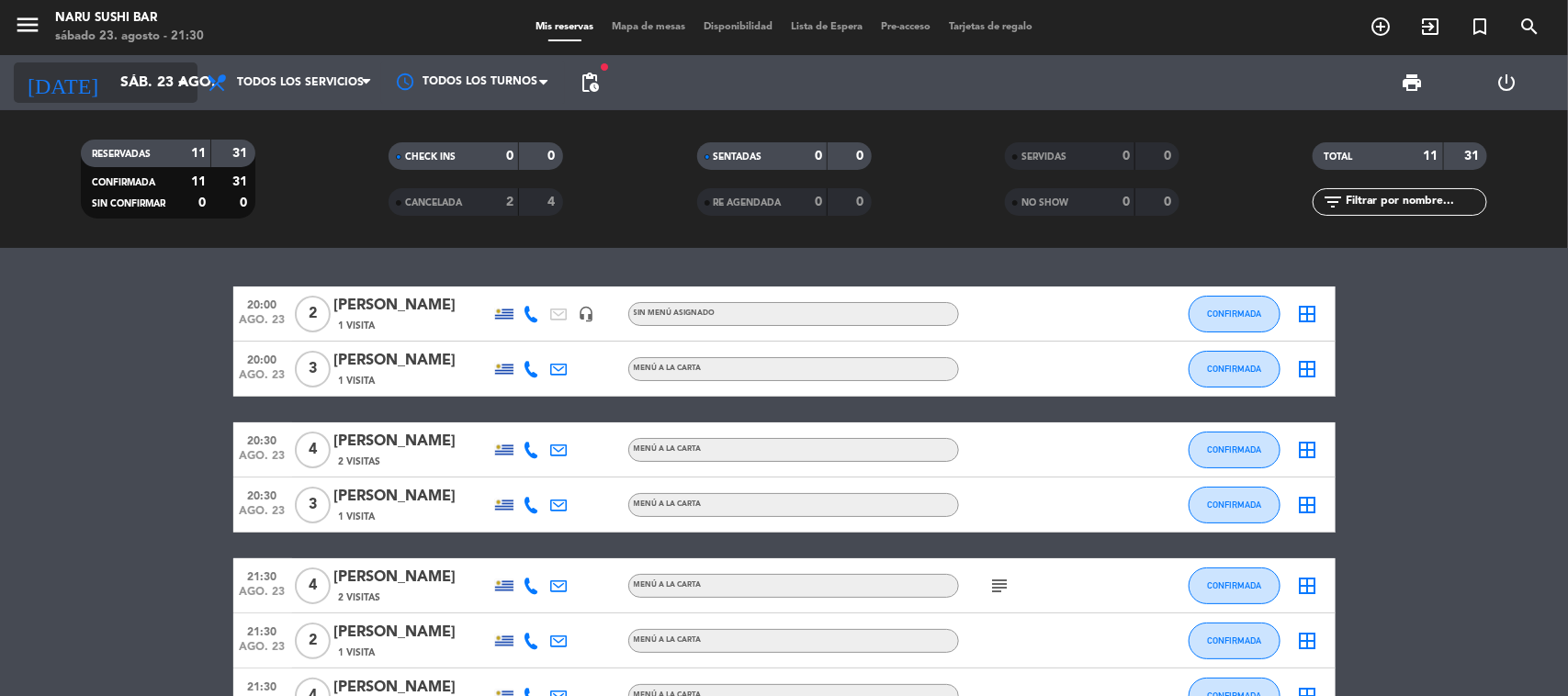
click at [183, 78] on icon "arrow_drop_down" at bounding box center [181, 82] width 22 height 22
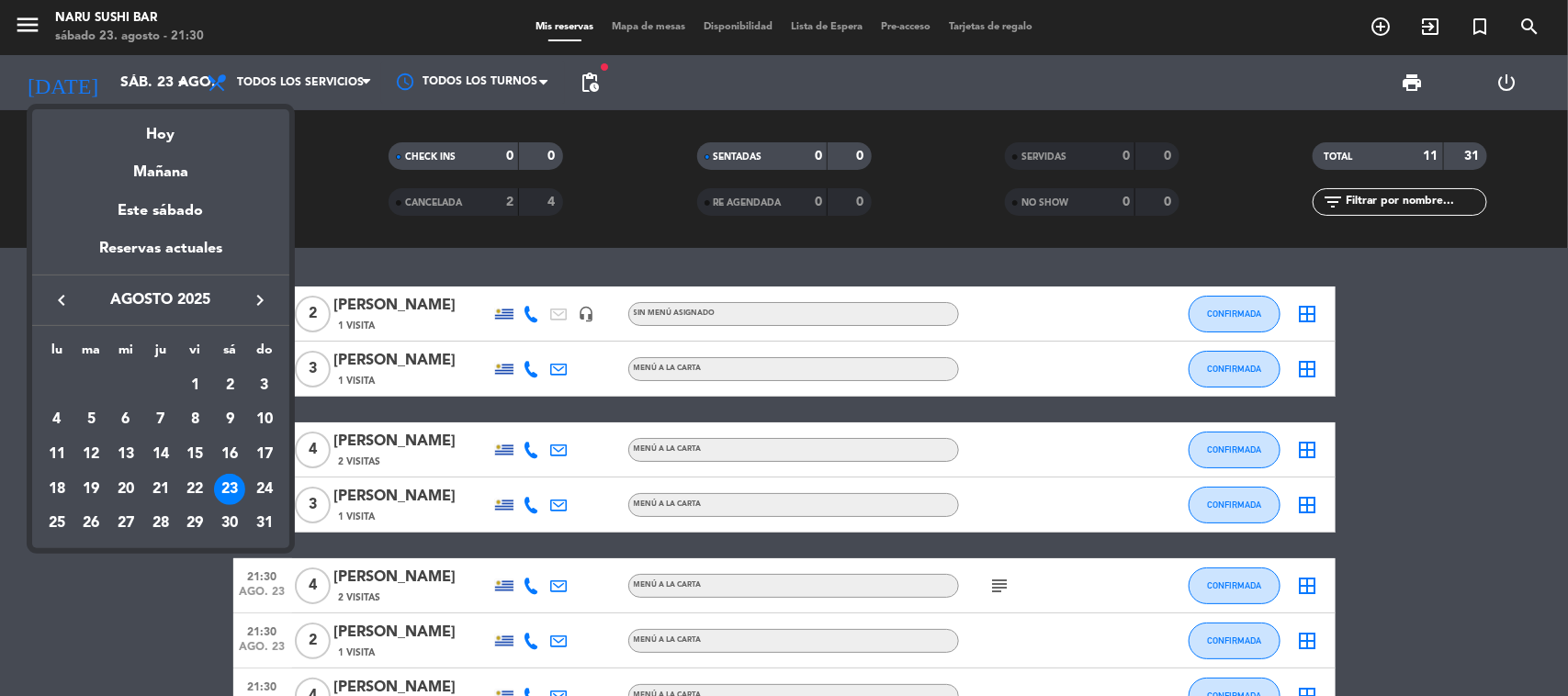
click at [266, 482] on div "24" at bounding box center [264, 490] width 32 height 32
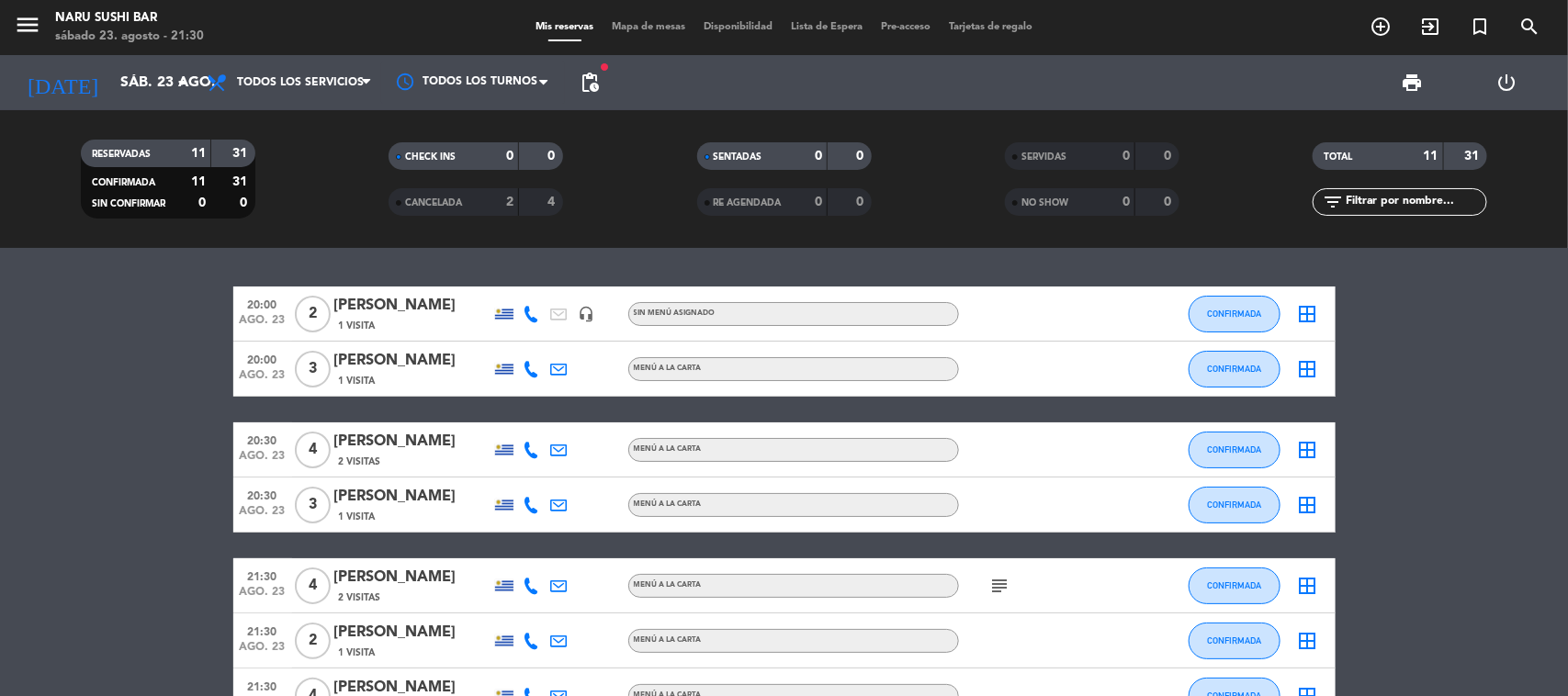
type input "dom. 24 ago."
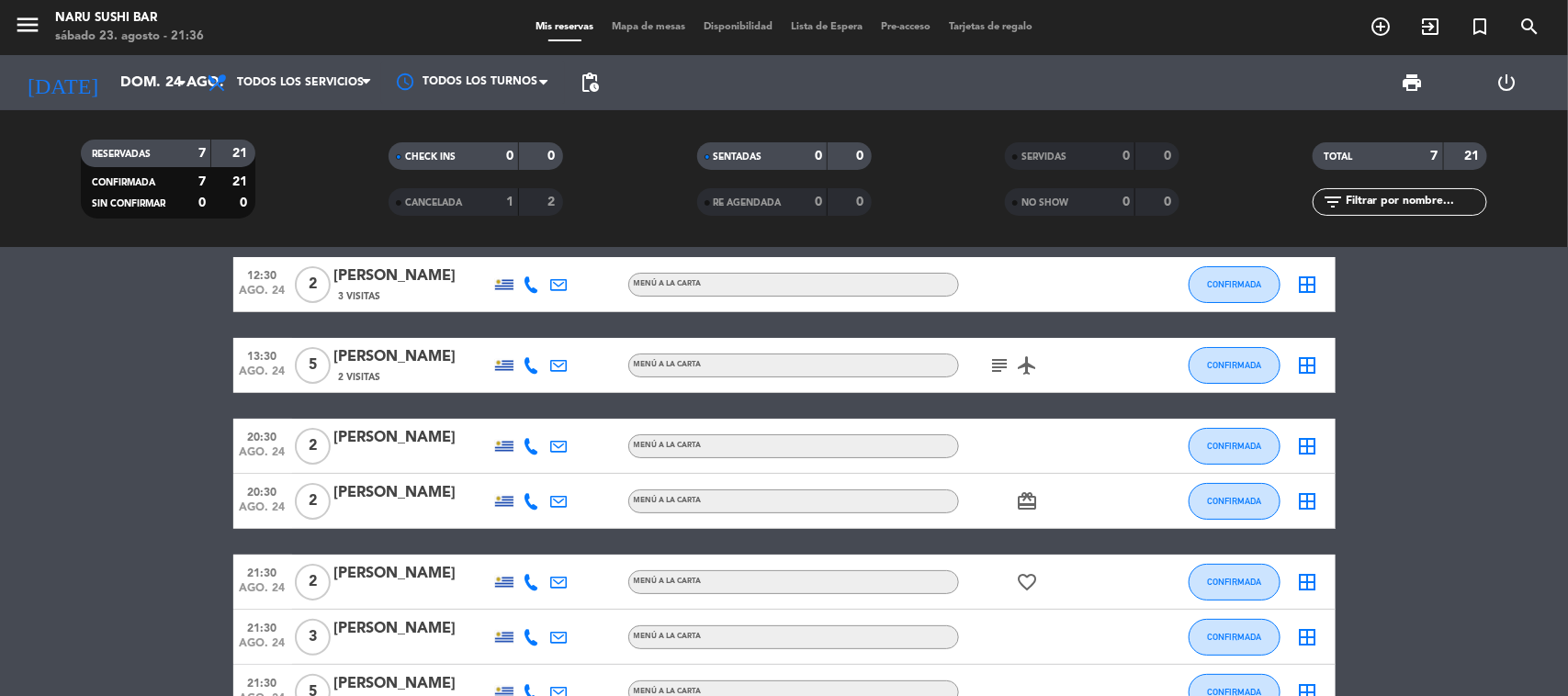
scroll to position [145, 0]
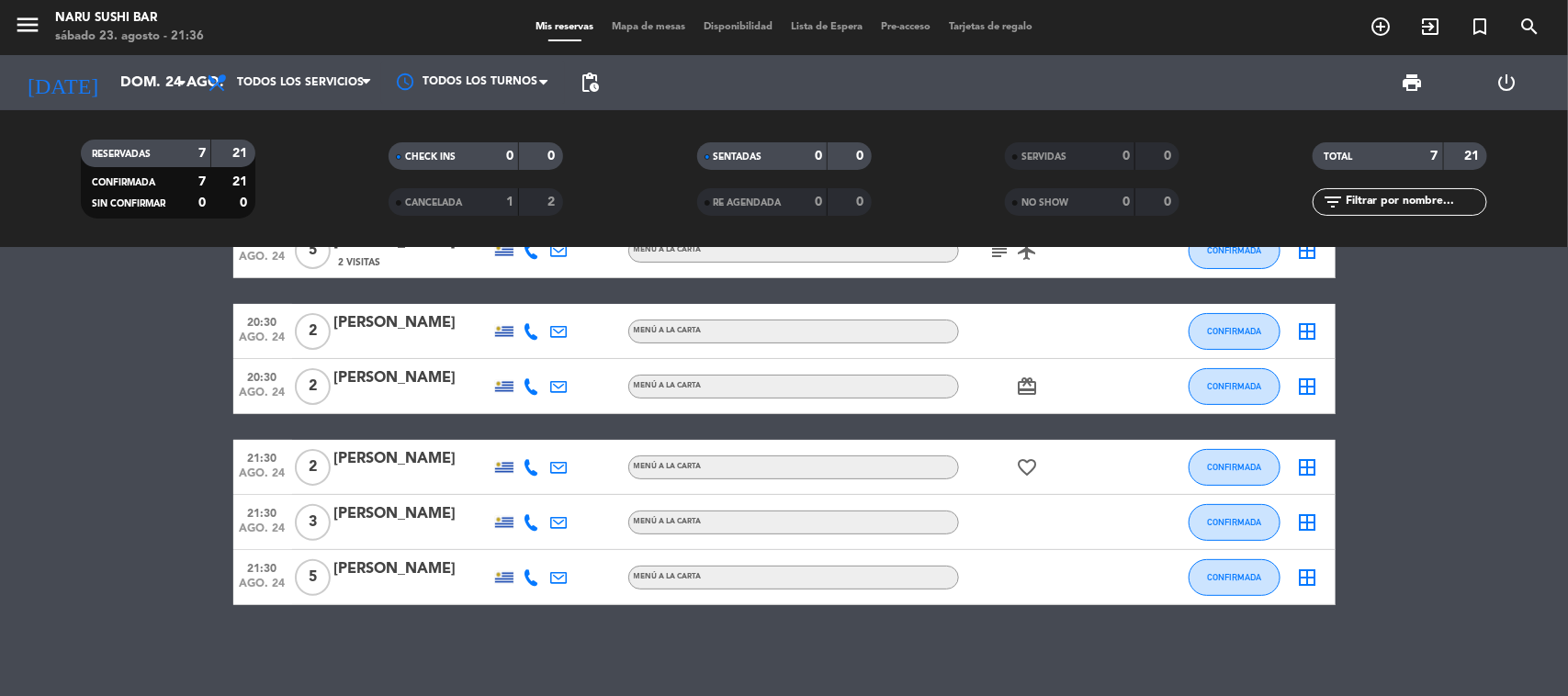
drag, startPoint x: 333, startPoint y: 570, endPoint x: 467, endPoint y: 480, distance: 161.4
click at [467, 480] on div "12:30 [DATE] 2 [PERSON_NAME] Compare 3 Visitas MENÚ A LA CARTA CONFIRMADA borde…" at bounding box center [784, 373] width 1102 height 462
click at [122, 534] on bookings-row "12:30 [DATE] 2 [PERSON_NAME] Compare 3 Visitas MENÚ A LA CARTA CONFIRMADA borde…" at bounding box center [784, 373] width 1568 height 462
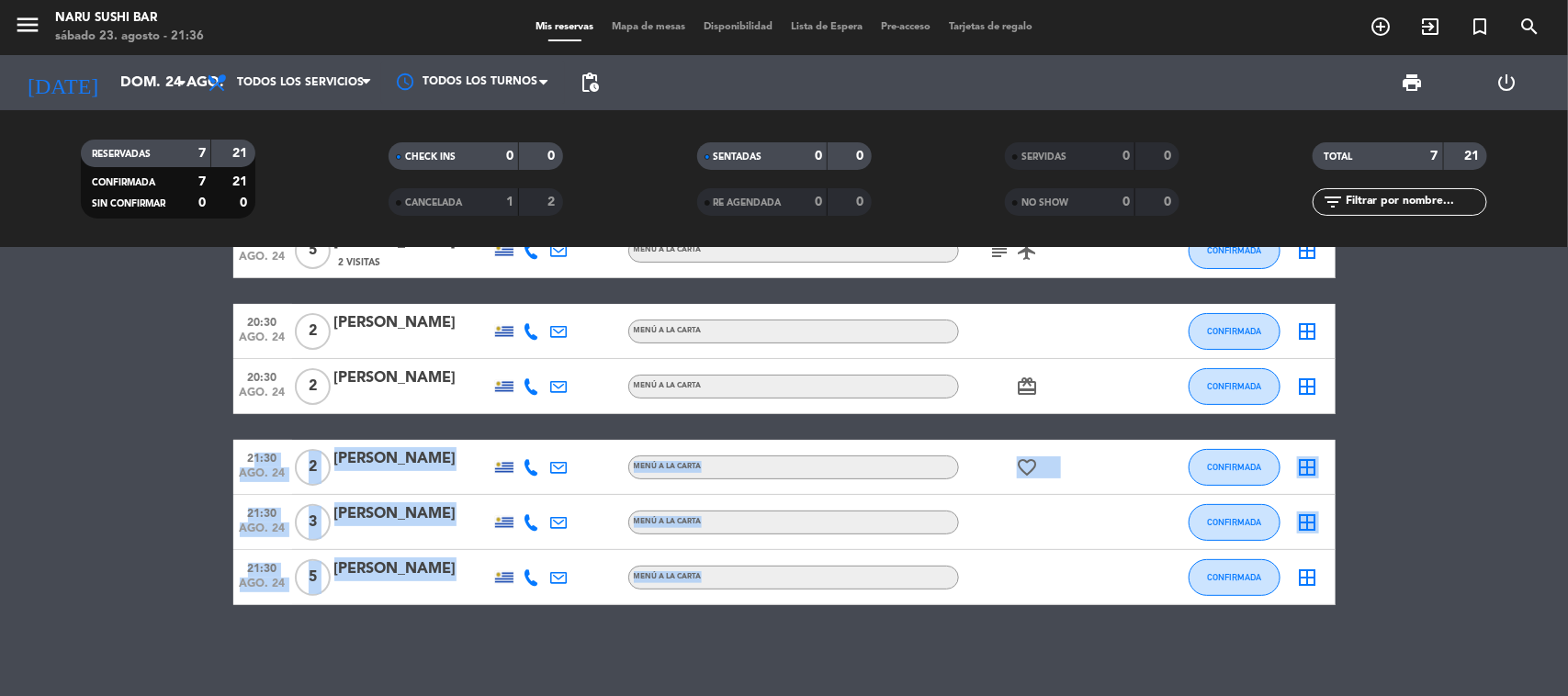
drag, startPoint x: 250, startPoint y: 454, endPoint x: 1156, endPoint y: 562, distance: 912.4
click at [1154, 562] on div "12:30 [DATE] 2 [PERSON_NAME] Compare 3 Visitas MENÚ A LA CARTA CONFIRMADA borde…" at bounding box center [784, 373] width 1102 height 462
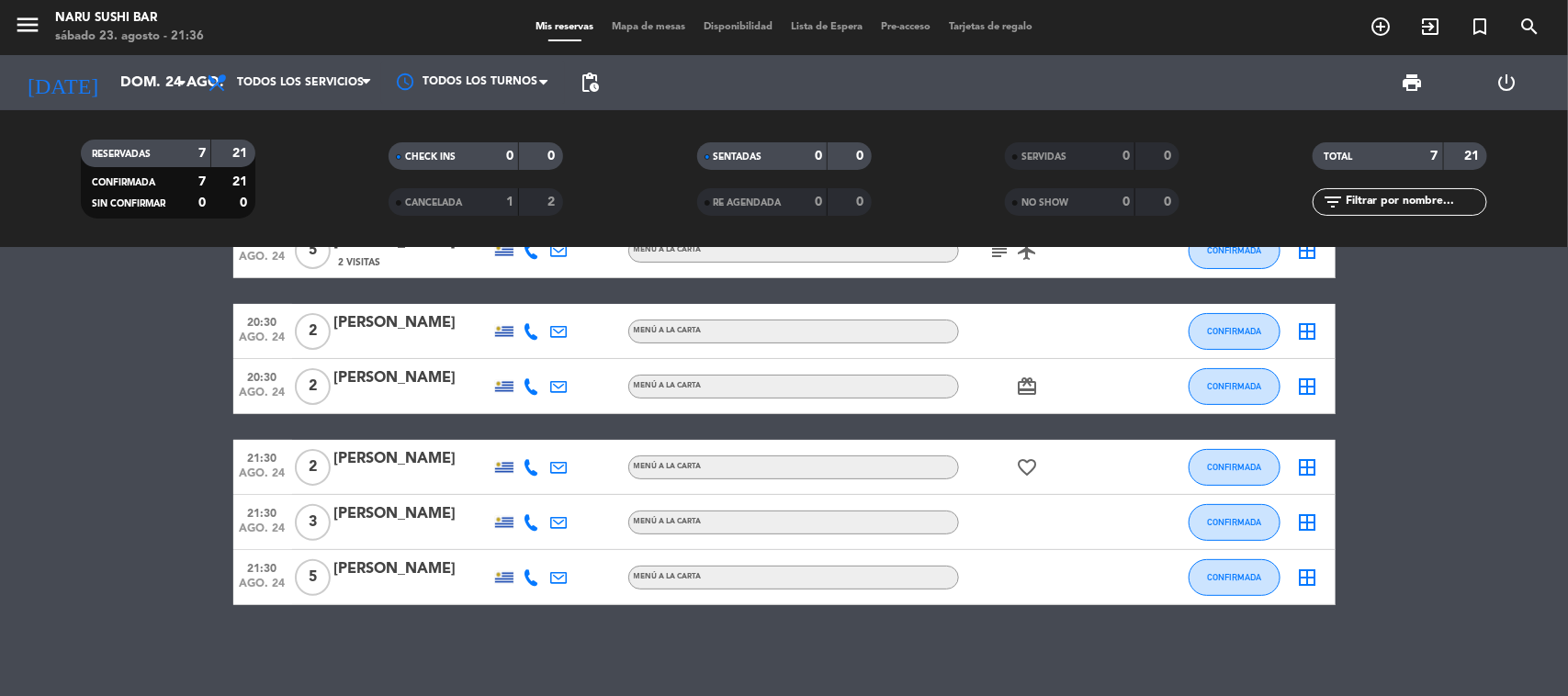
click at [1491, 574] on bookings-row "12:30 [DATE] 2 [PERSON_NAME] Compare 3 Visitas MENÚ A LA CARTA CONFIRMADA borde…" at bounding box center [784, 373] width 1568 height 462
drag, startPoint x: 534, startPoint y: 73, endPoint x: 0, endPoint y: -49, distance: 547.8
